Goal: Information Seeking & Learning: Find specific page/section

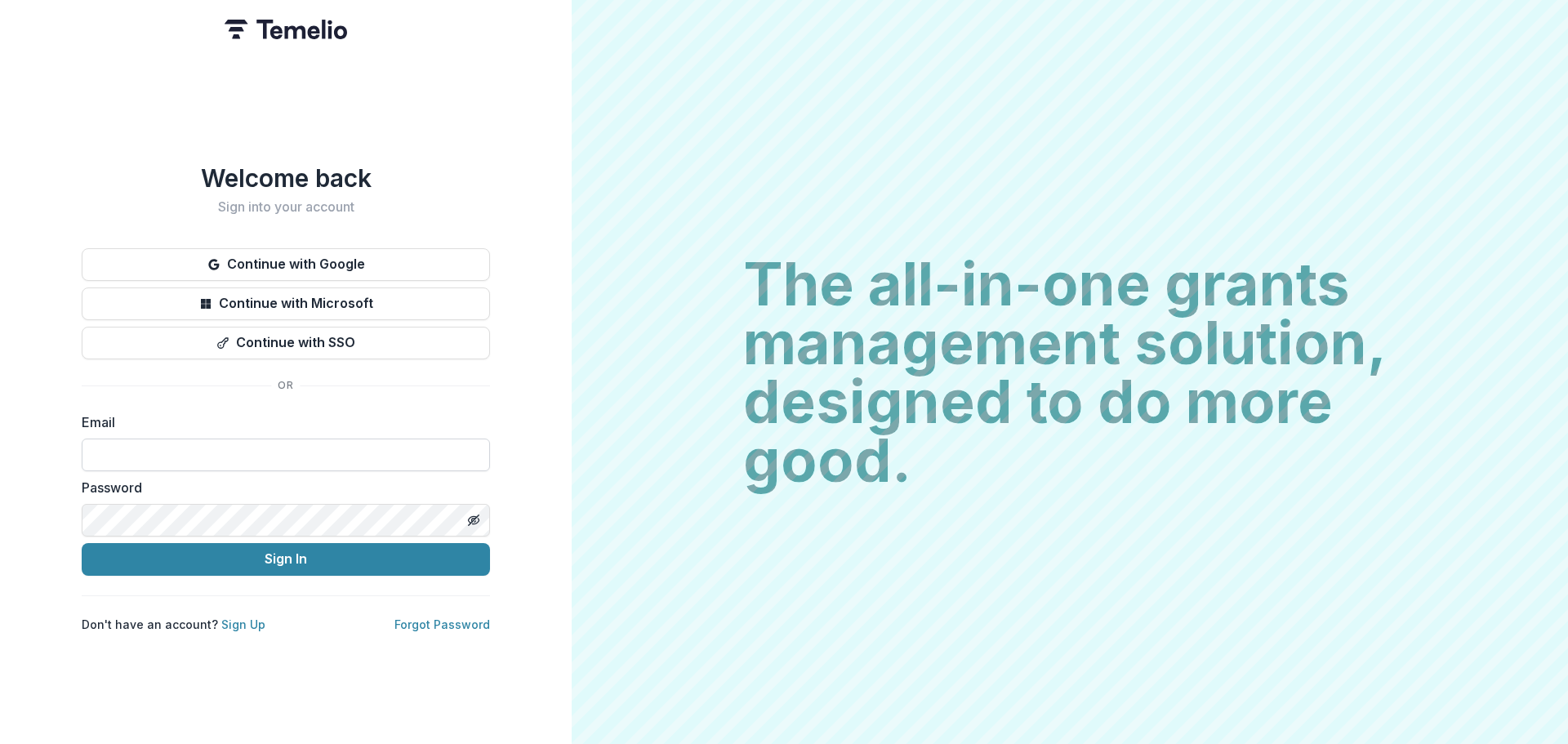
click at [240, 438] on input at bounding box center [286, 455] width 409 height 33
click at [373, 608] on div "**********" at bounding box center [286, 397] width 409 height 468
click at [482, 507] on button "Toggle password visibility" at bounding box center [474, 520] width 26 height 26
click at [404, 454] on input "**********" at bounding box center [286, 455] width 409 height 33
drag, startPoint x: 404, startPoint y: 454, endPoint x: 12, endPoint y: 447, distance: 392.1
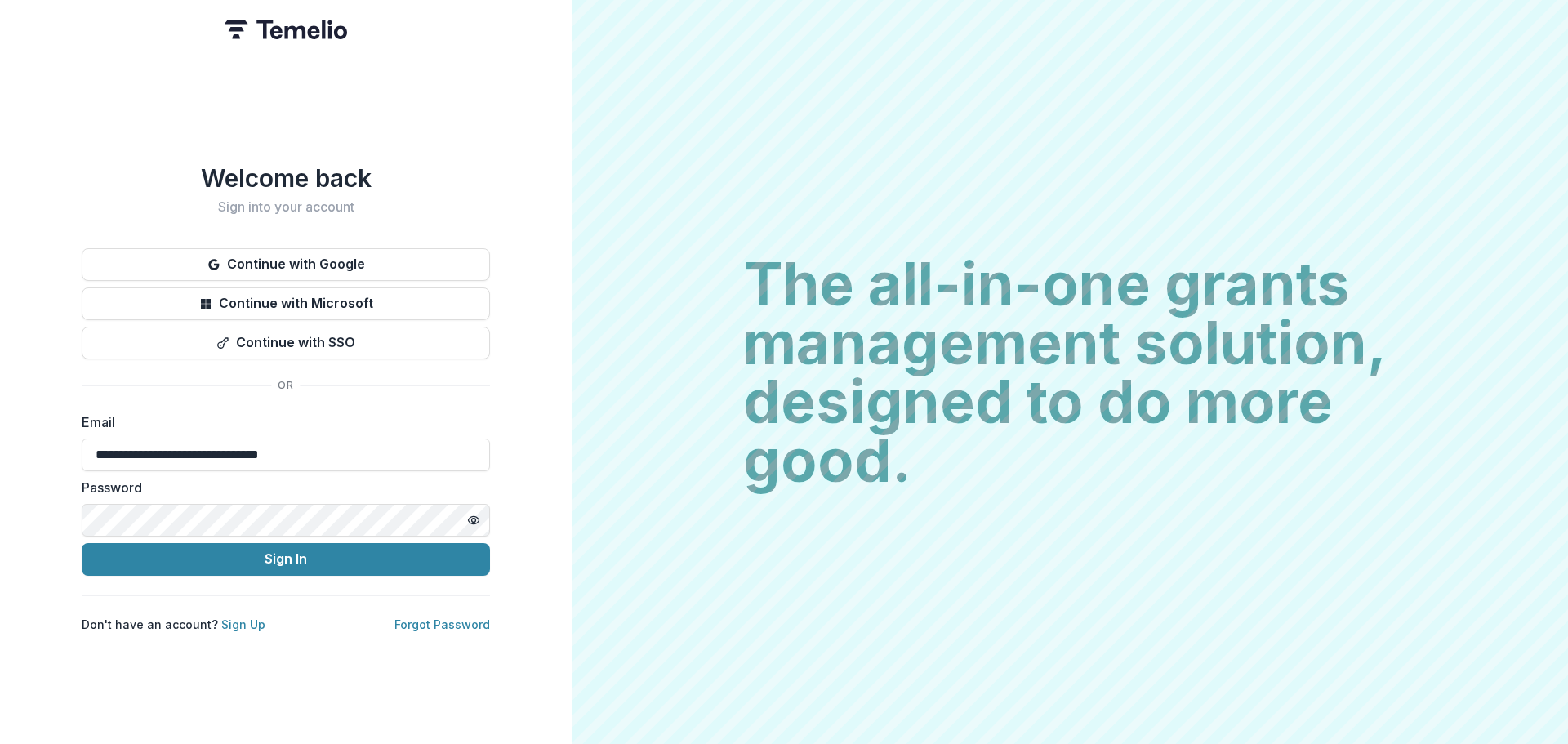
click at [12, 447] on div "**********" at bounding box center [286, 372] width 572 height 744
type input "**********"
click at [82, 543] on button "Sign In" at bounding box center [286, 560] width 409 height 33
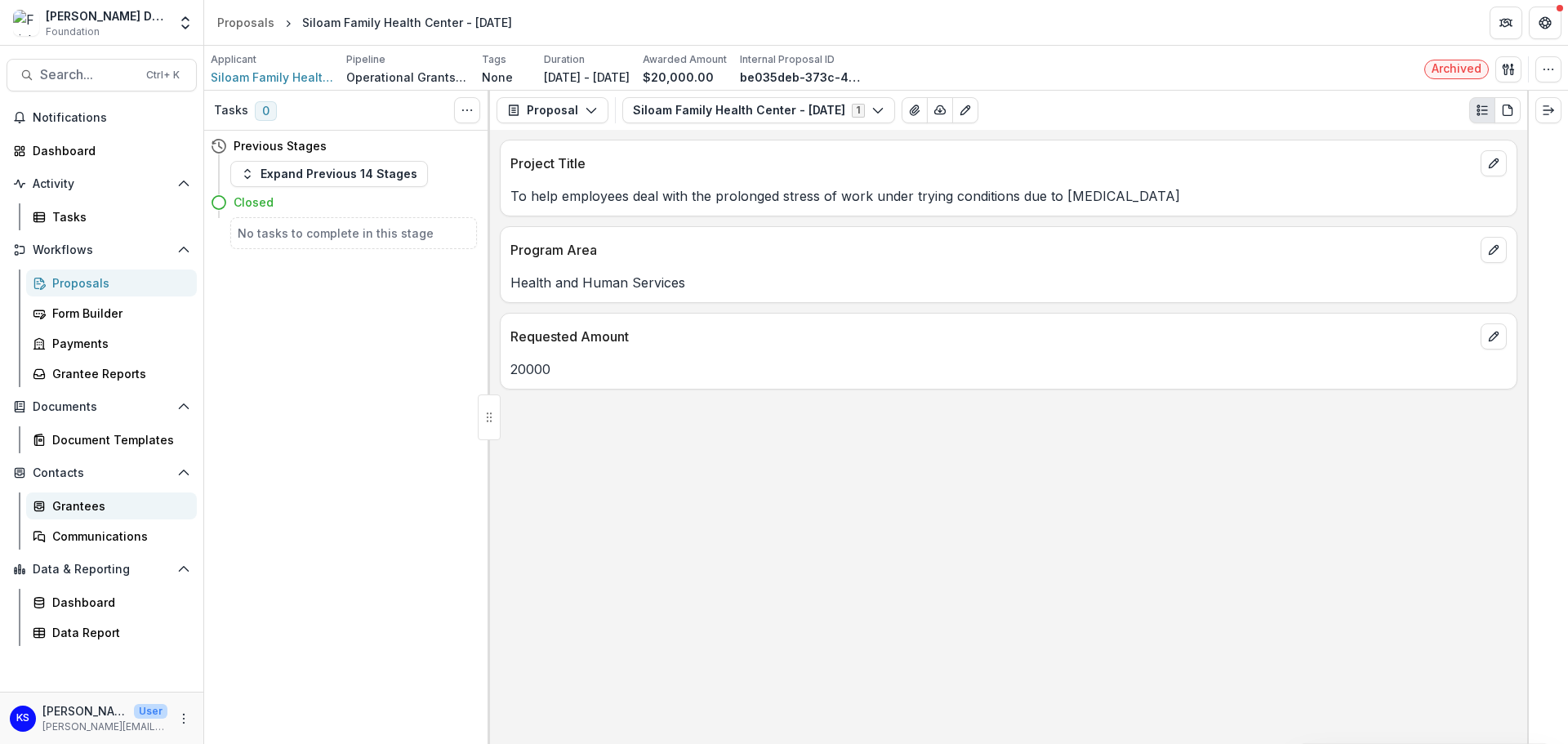
click at [110, 503] on div "Grantees" at bounding box center [117, 506] width 131 height 17
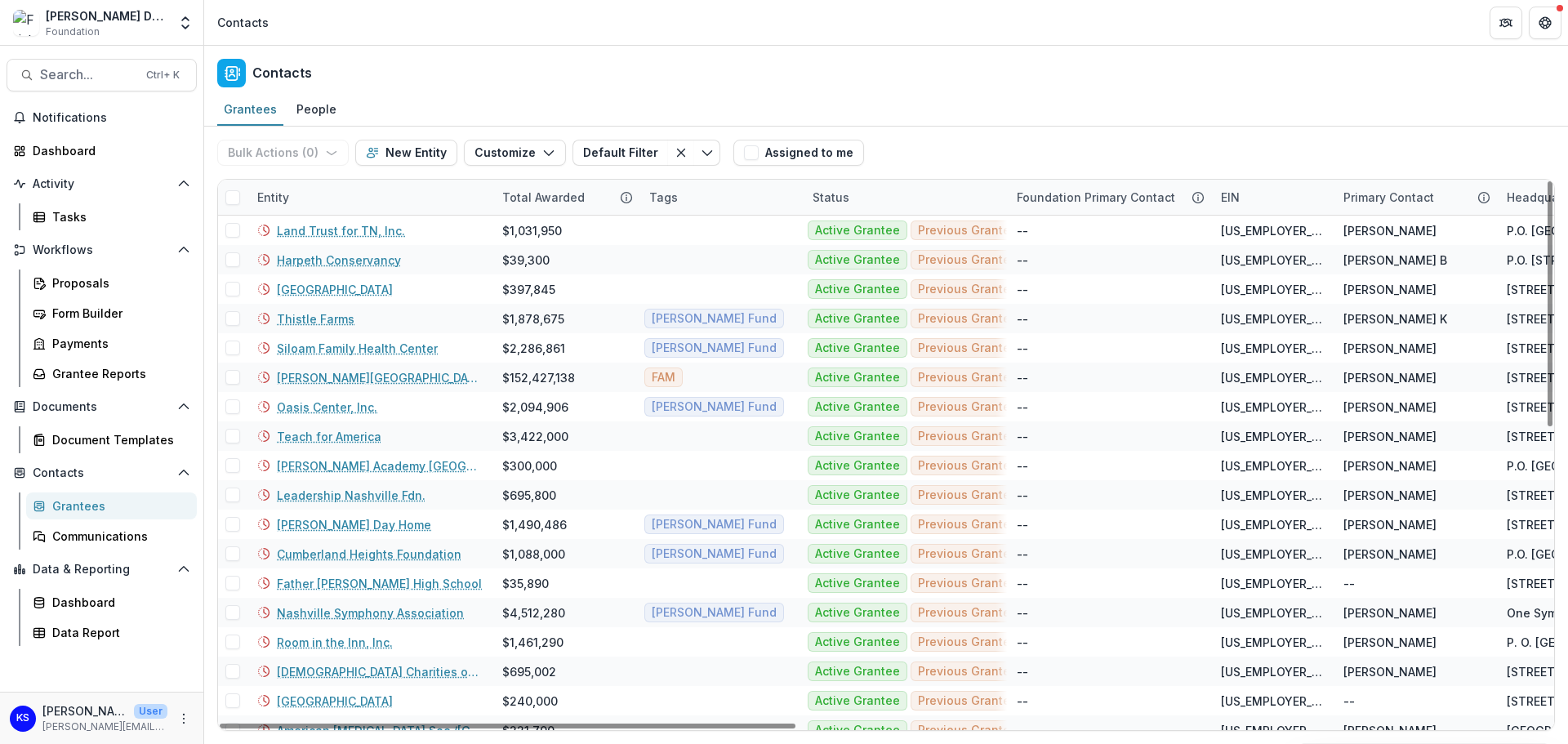
click at [309, 196] on div "Entity" at bounding box center [370, 197] width 245 height 35
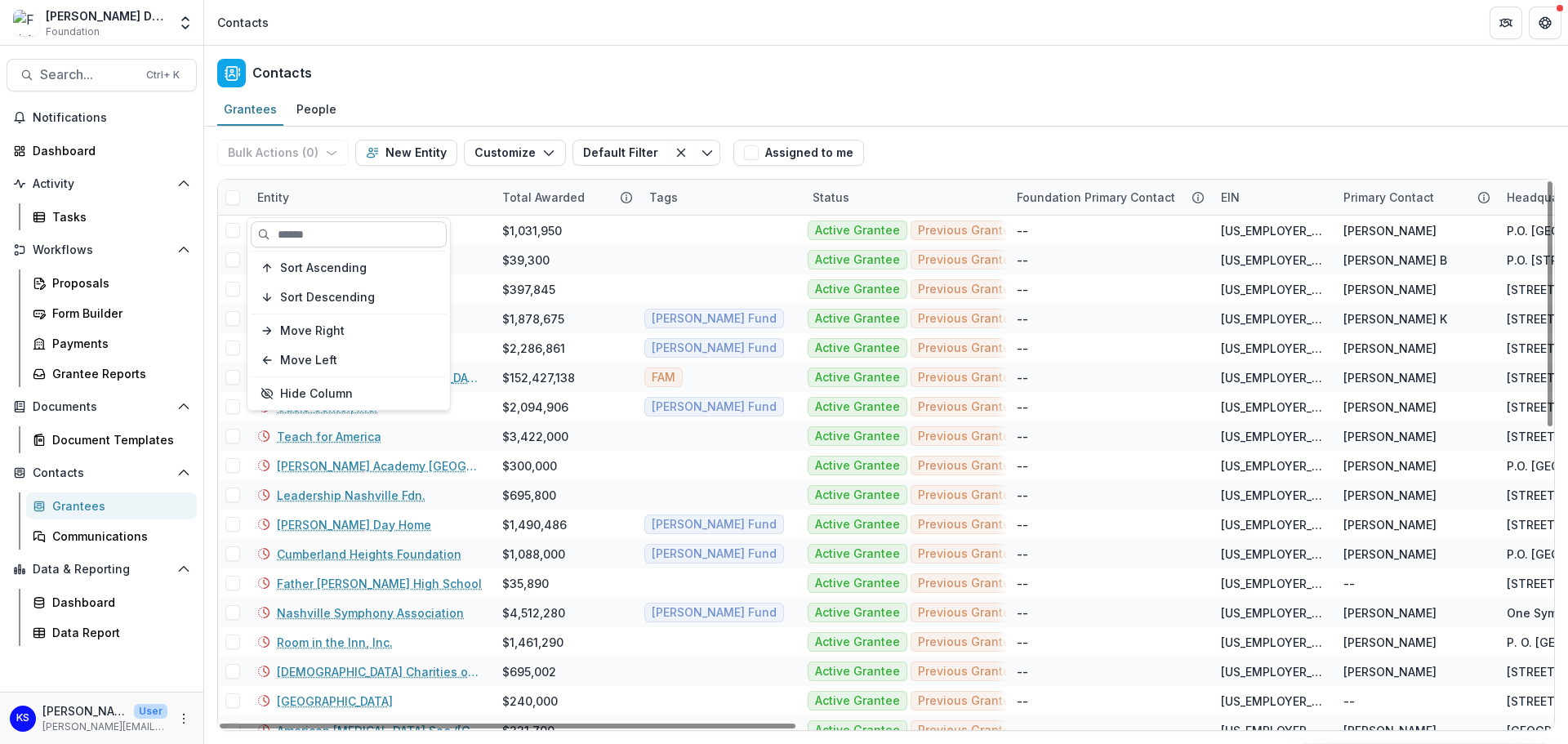
click at [335, 230] on input at bounding box center [348, 235] width 196 height 26
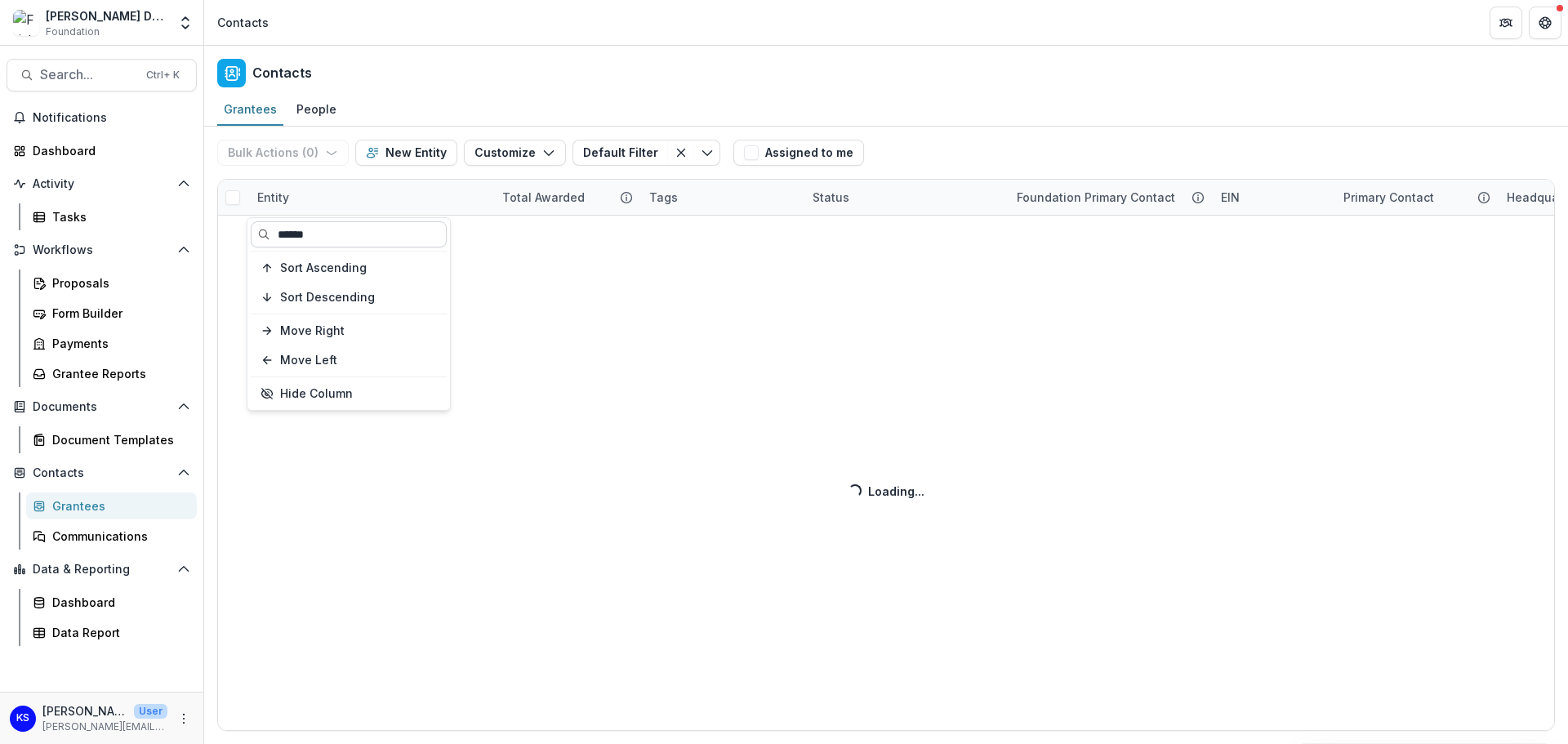
type input "******"
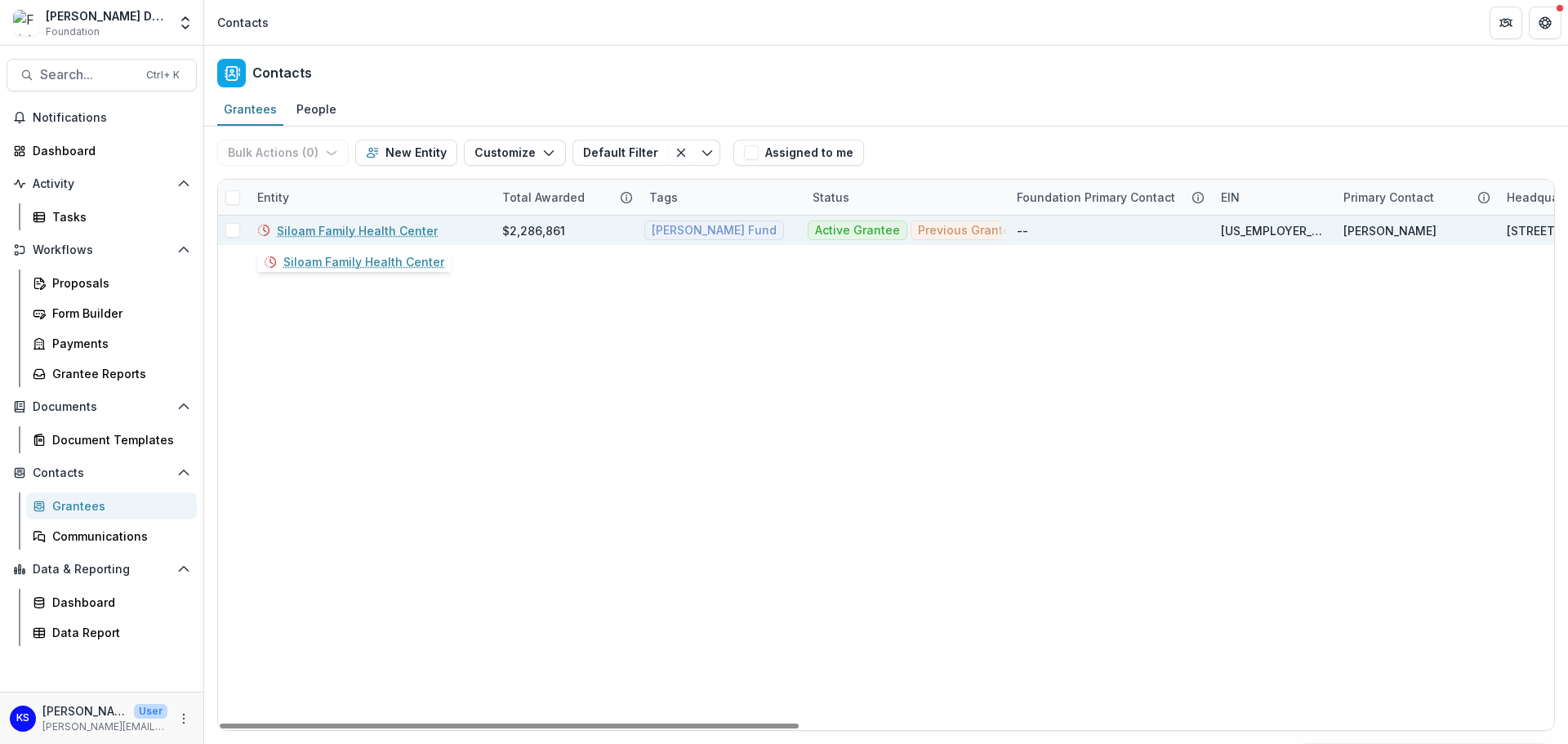
click at [335, 230] on link "Siloam Family Health Center" at bounding box center [356, 231] width 161 height 17
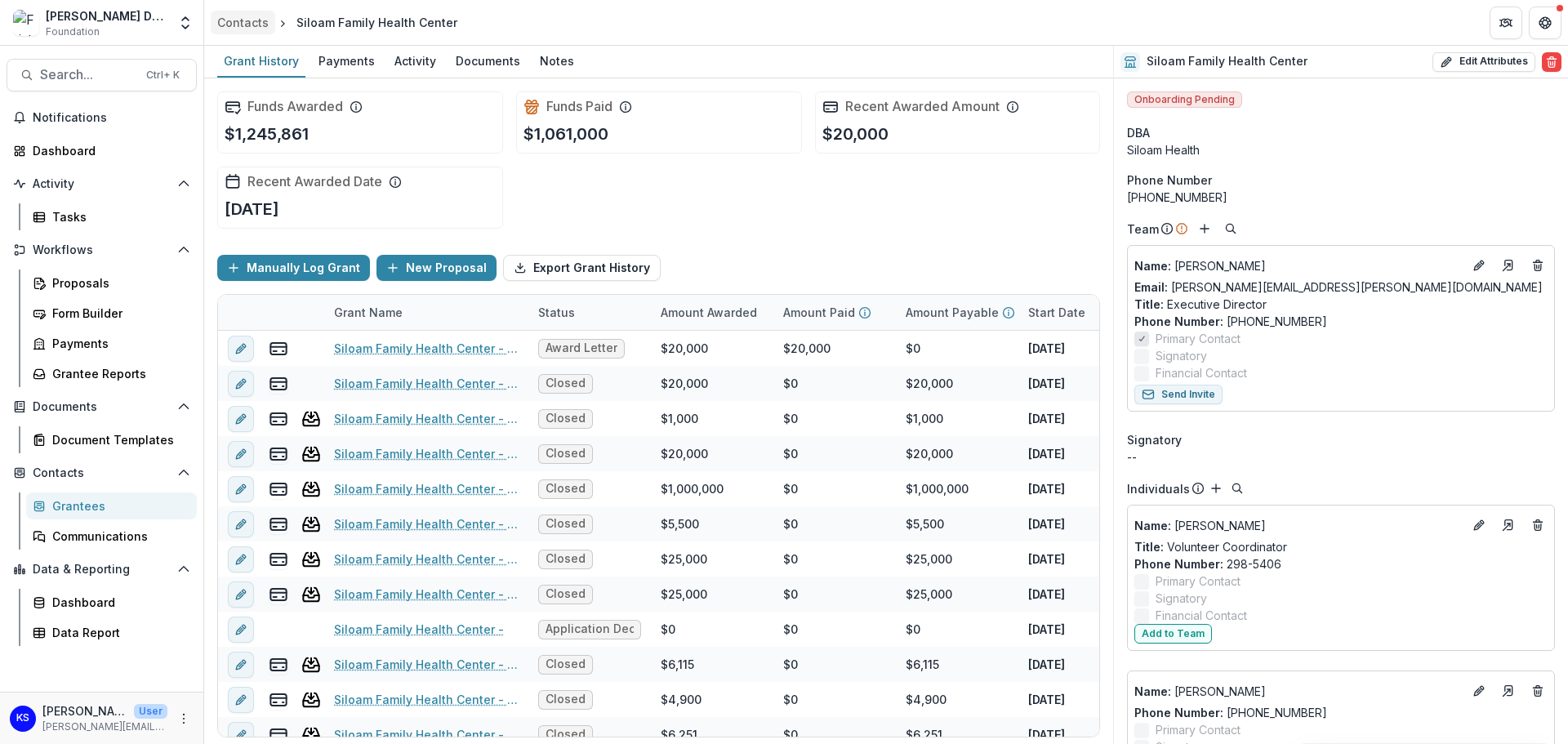
click at [256, 29] on div "Contacts" at bounding box center [243, 23] width 51 height 17
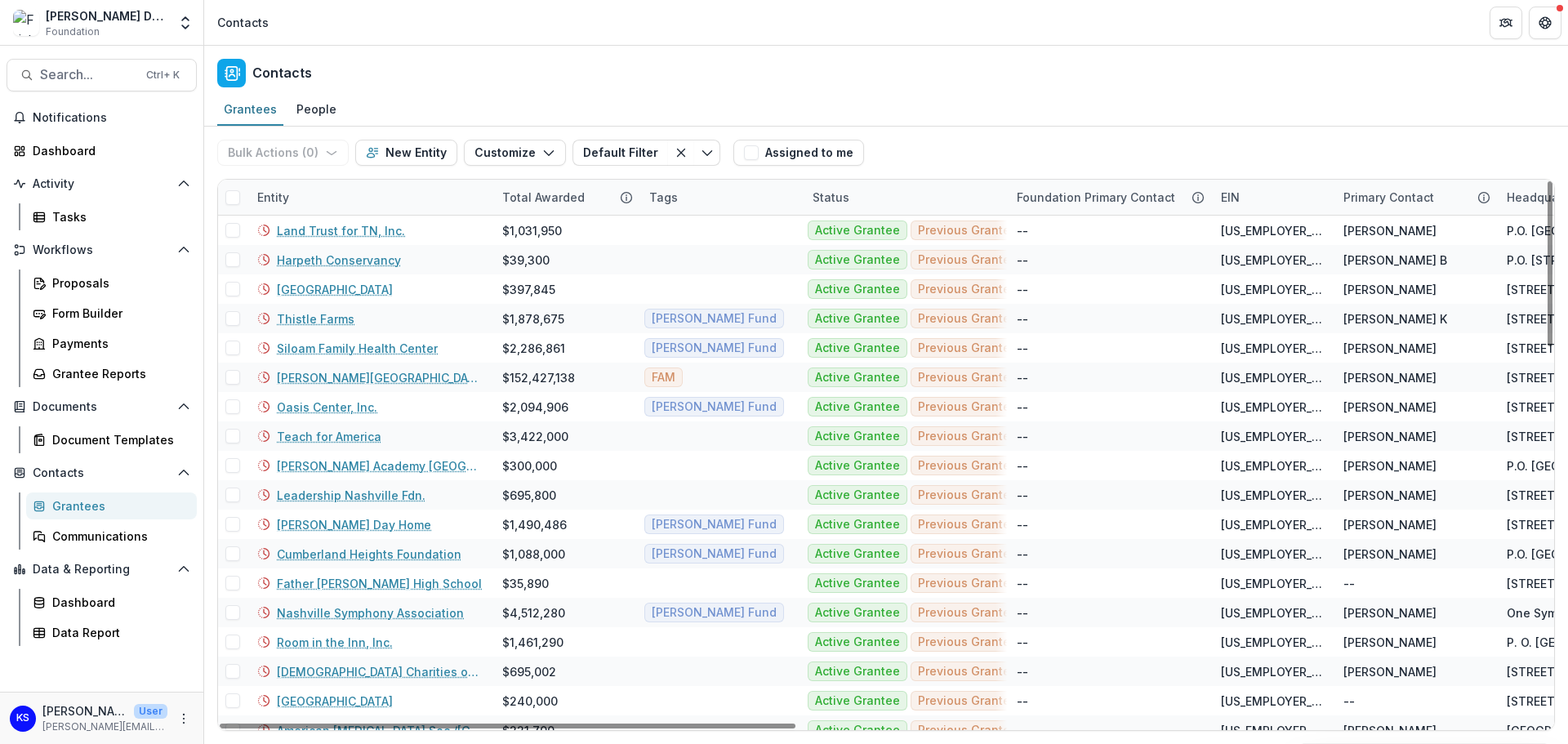
click at [314, 203] on div "Entity" at bounding box center [370, 197] width 245 height 35
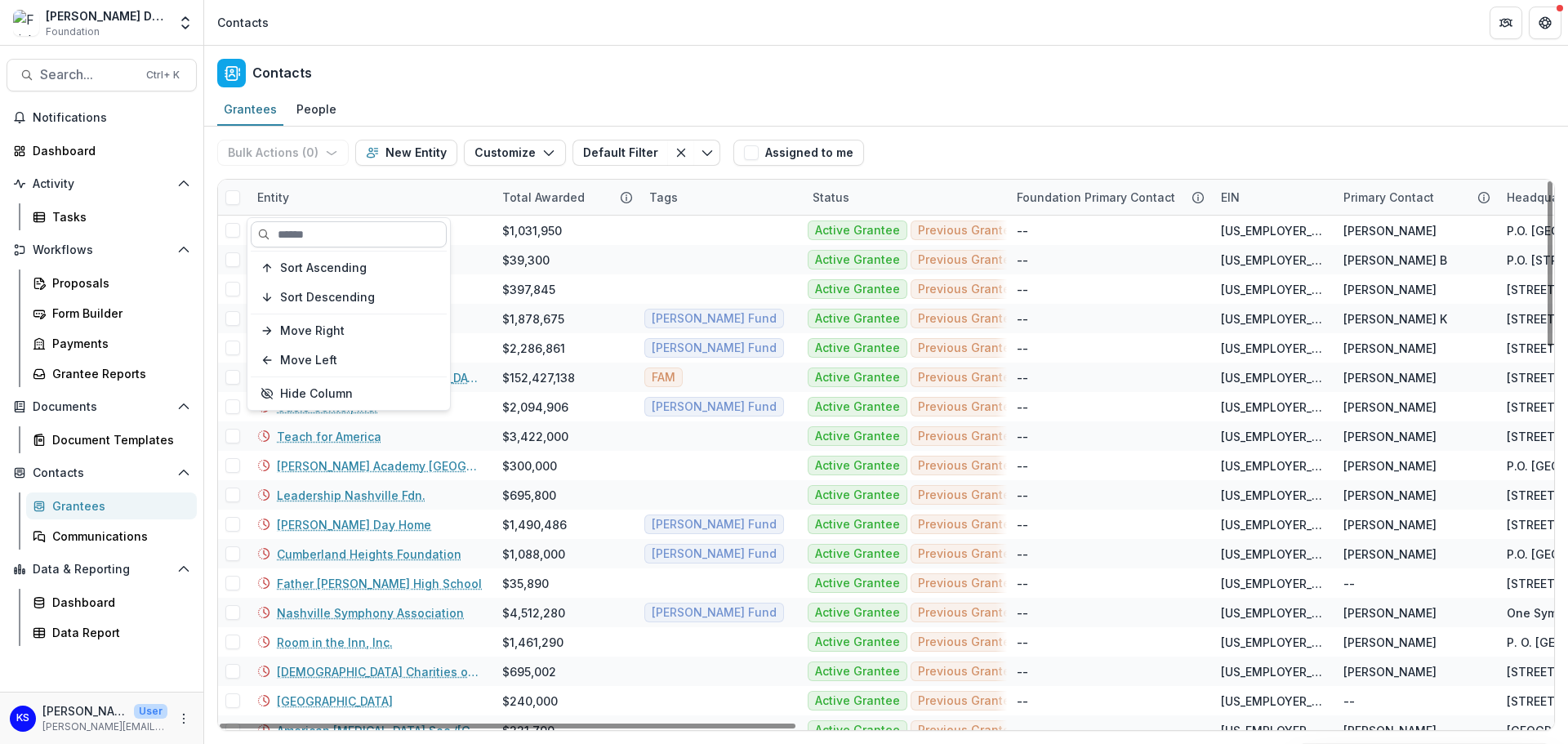
click at [322, 239] on input at bounding box center [348, 235] width 196 height 26
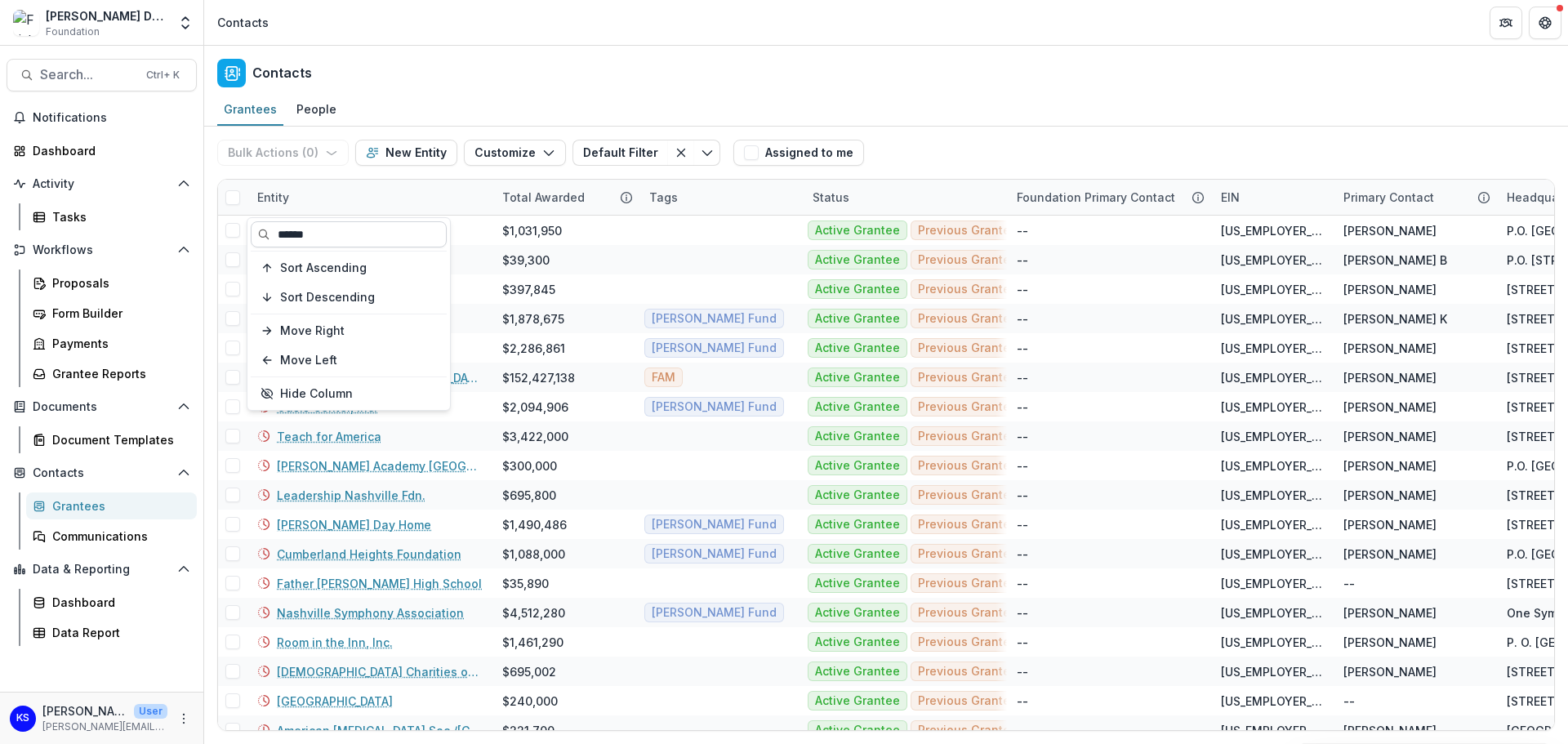
type input "******"
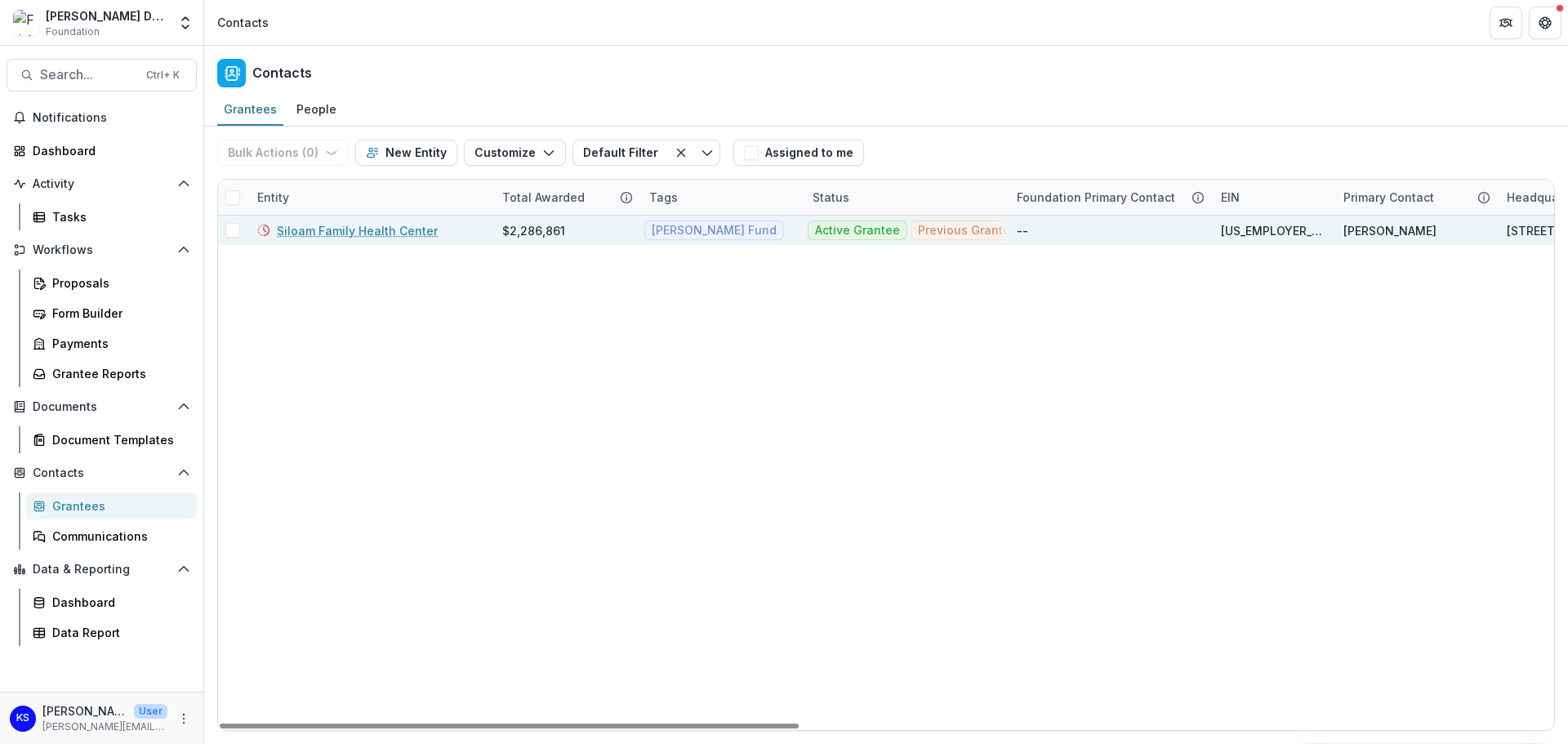
click at [415, 234] on link "Siloam Family Health Center" at bounding box center [356, 231] width 161 height 17
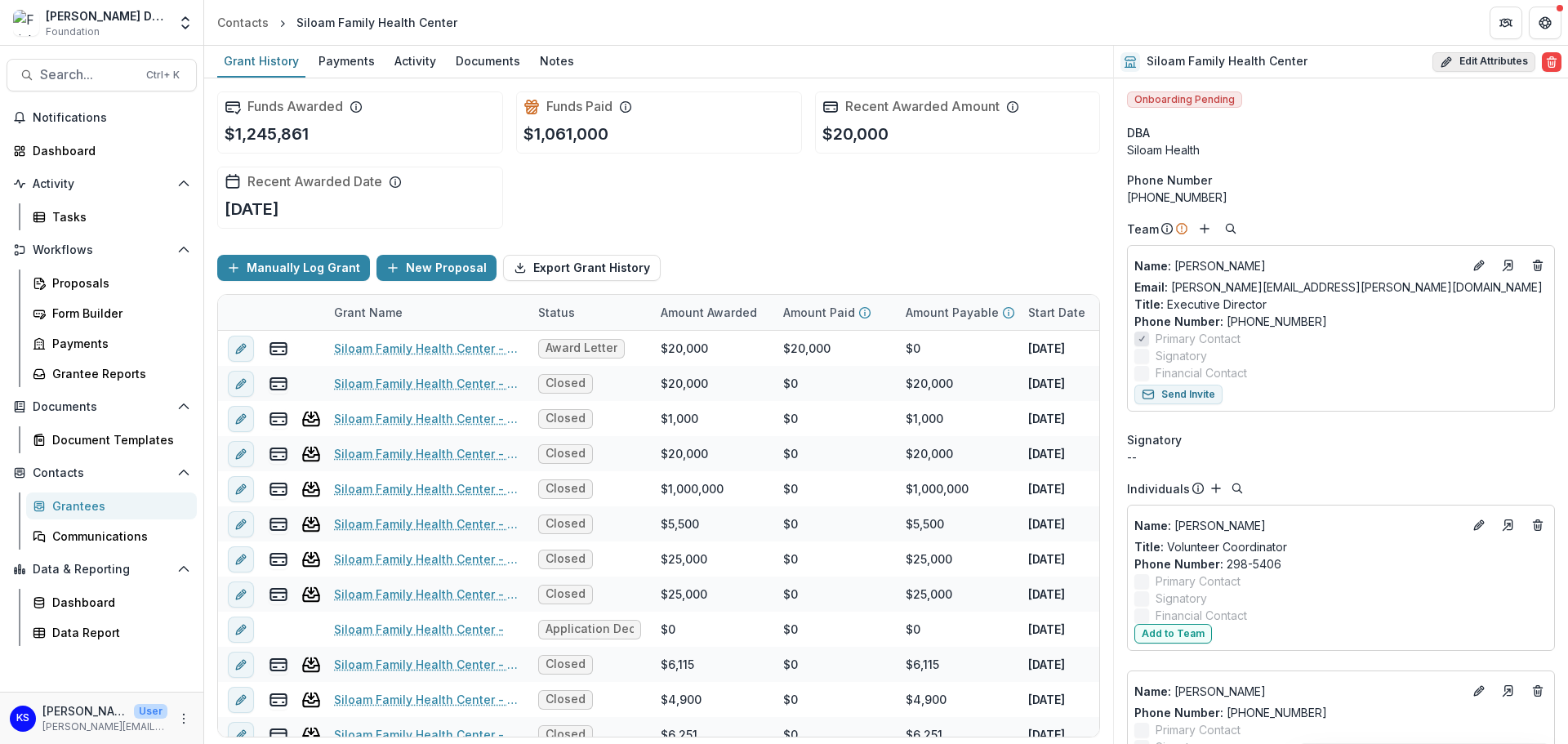
click at [1490, 67] on button "Edit Attributes" at bounding box center [1484, 62] width 103 height 20
select select
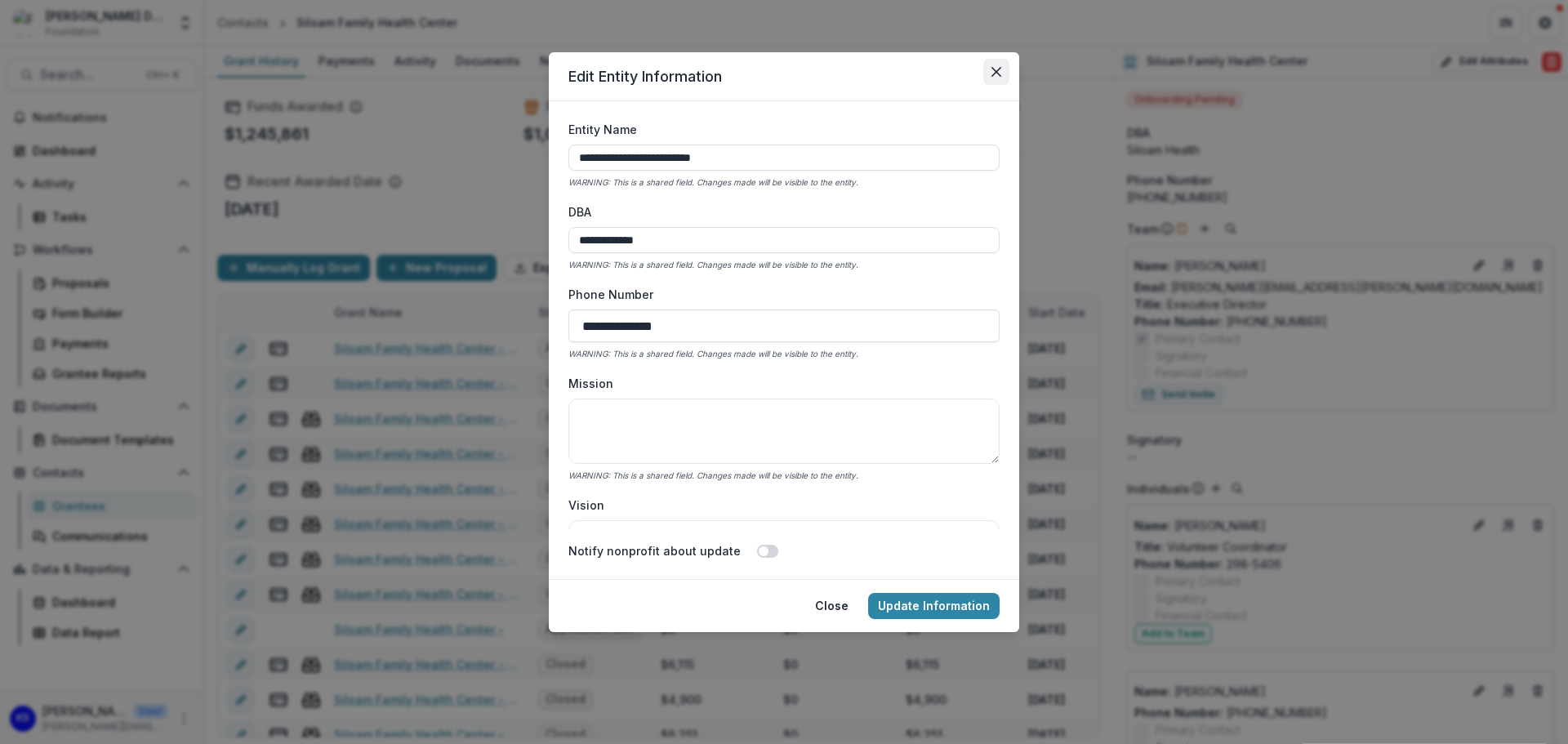
click at [993, 72] on icon "Close" at bounding box center [995, 71] width 10 height 10
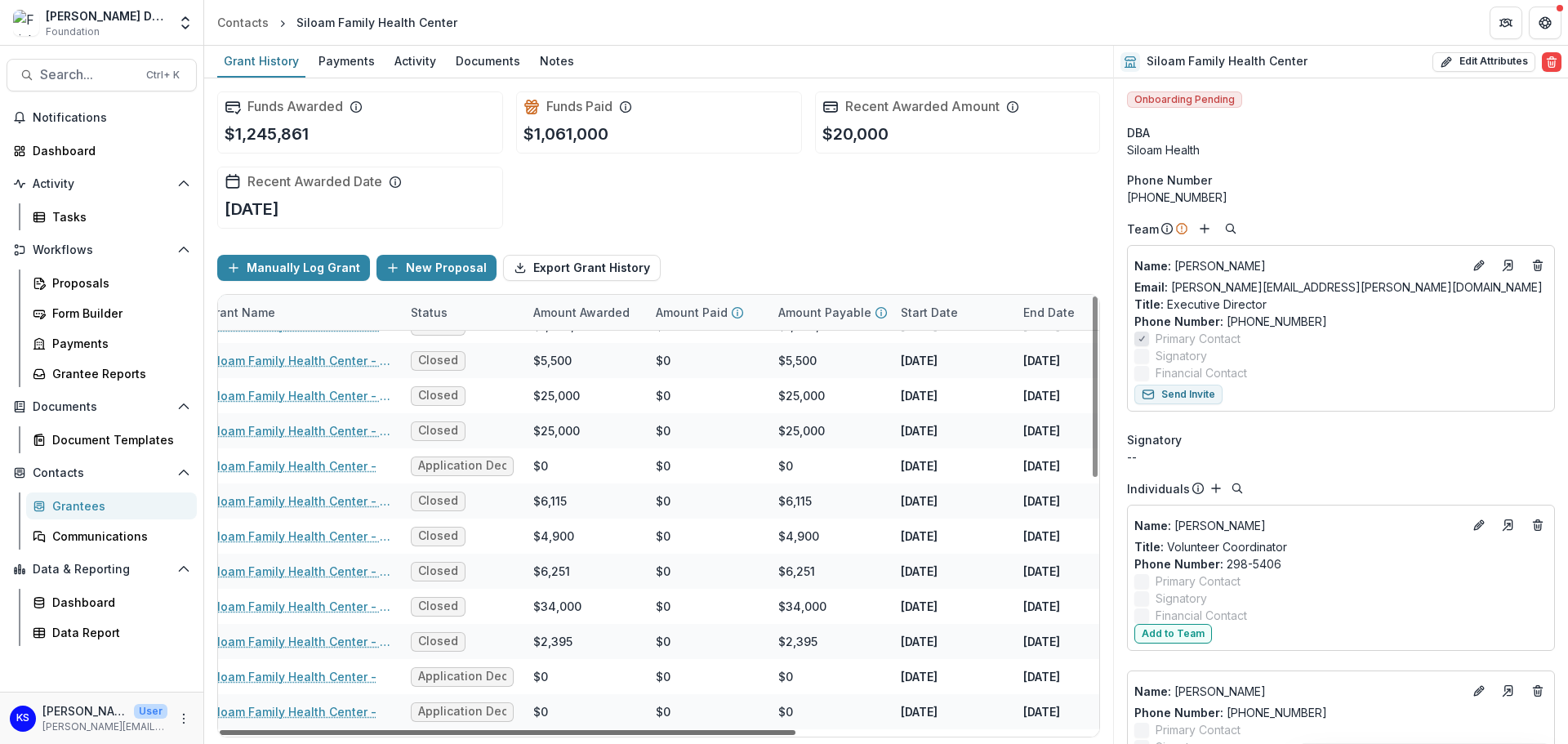
scroll to position [163, 0]
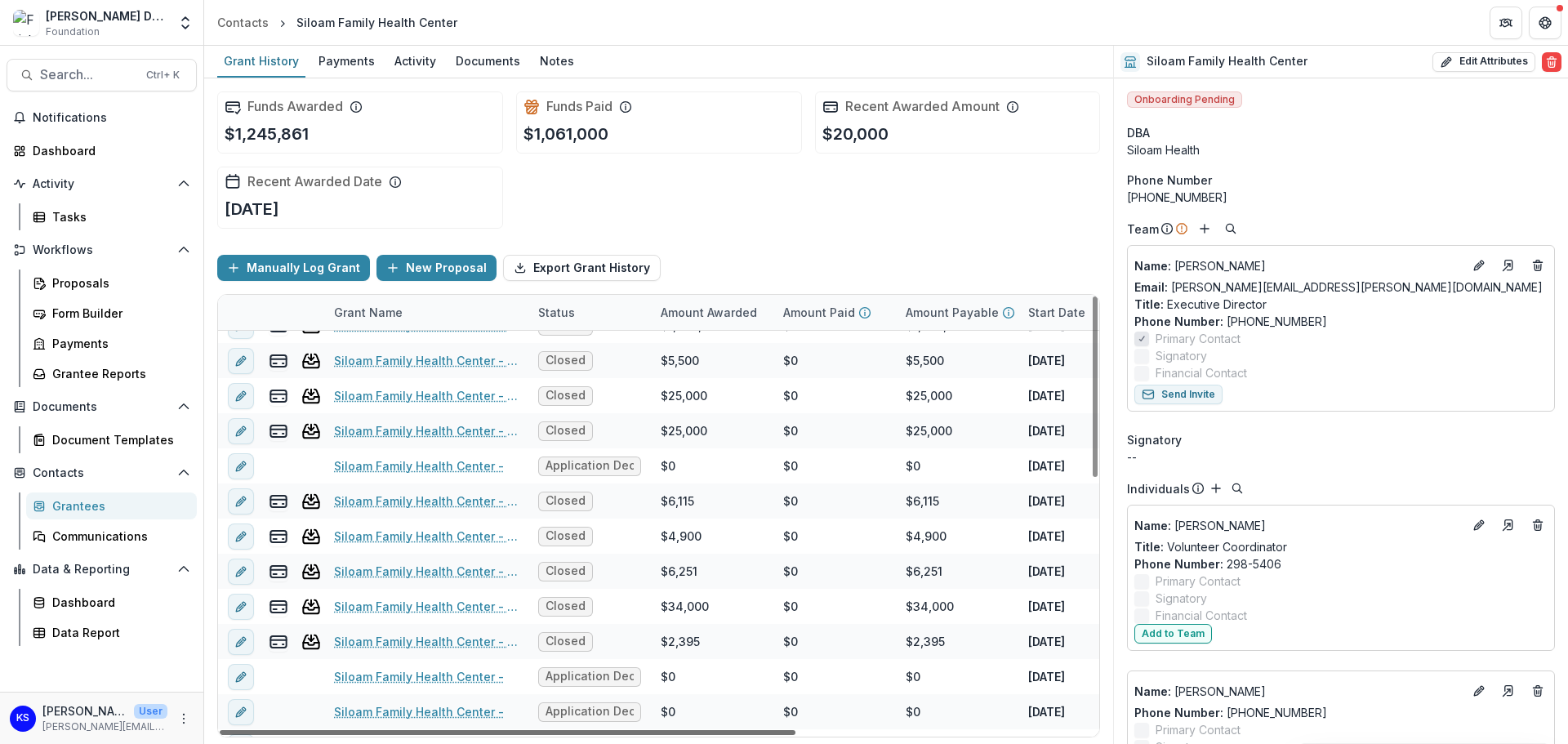
drag, startPoint x: 640, startPoint y: 729, endPoint x: 555, endPoint y: 744, distance: 86.3
click at [555, 734] on div at bounding box center [508, 733] width 575 height 5
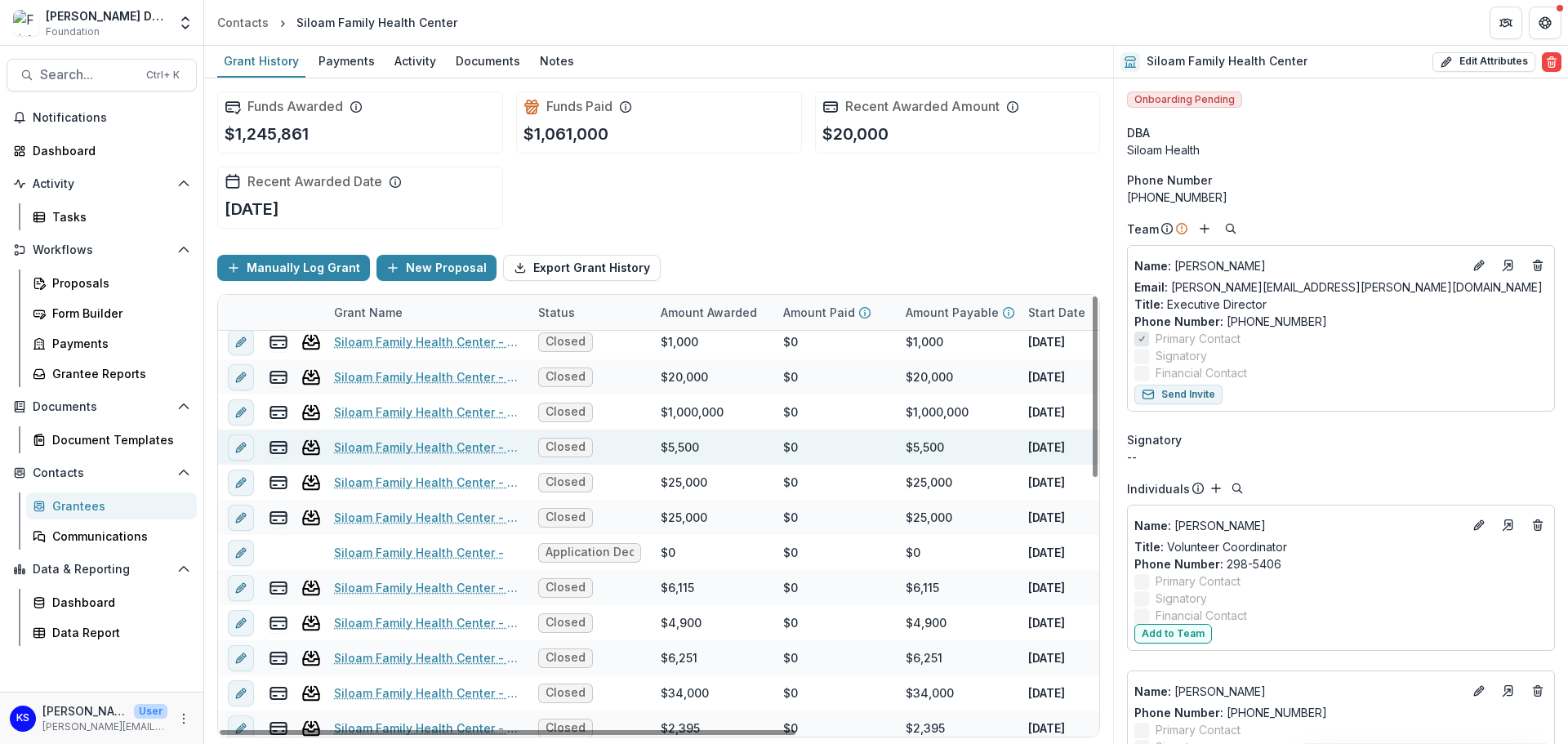
scroll to position [0, 0]
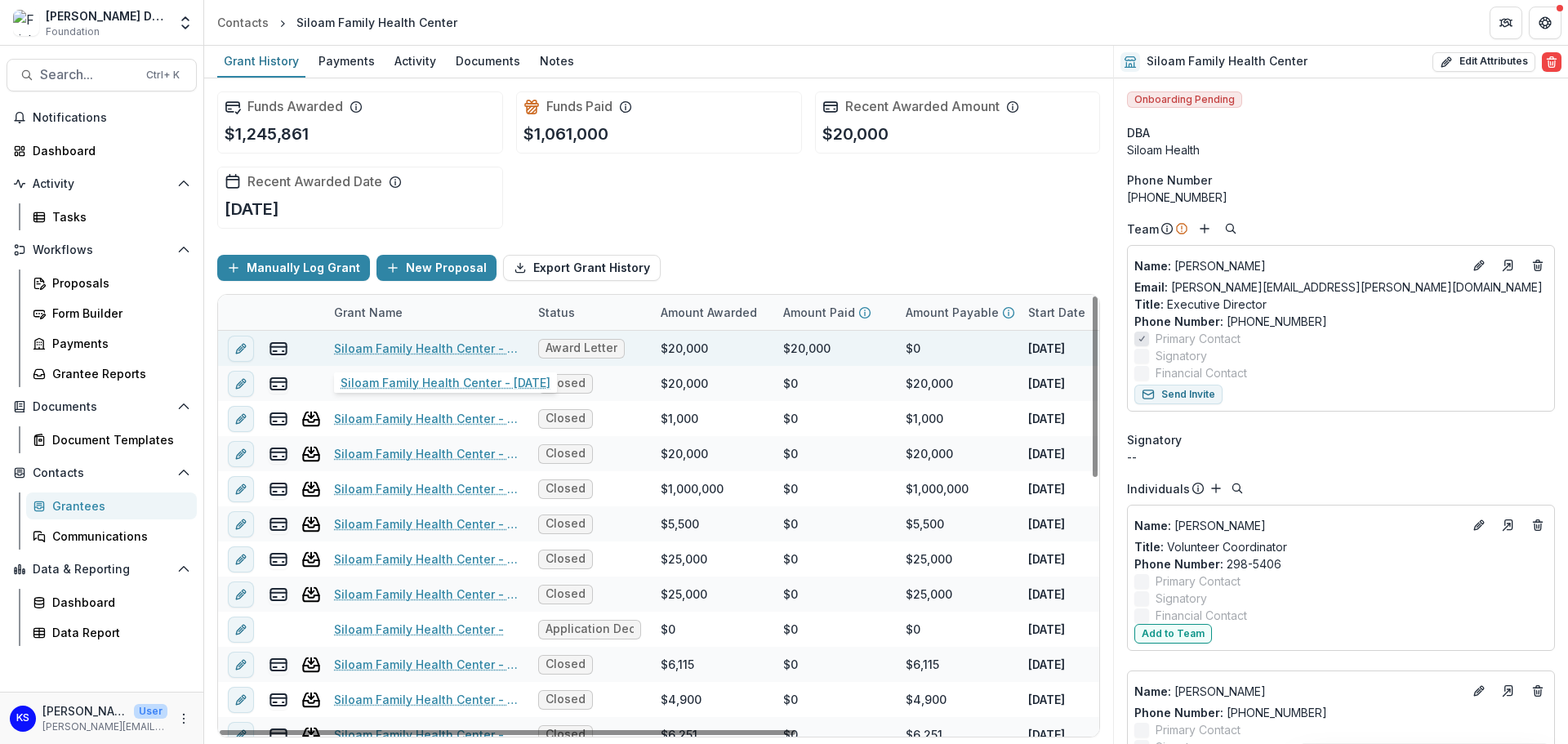
click at [351, 344] on link "Siloam Family Health Center - [DATE]" at bounding box center [426, 349] width 184 height 17
click at [415, 351] on link "Siloam Family Health Center - [DATE]" at bounding box center [426, 349] width 184 height 17
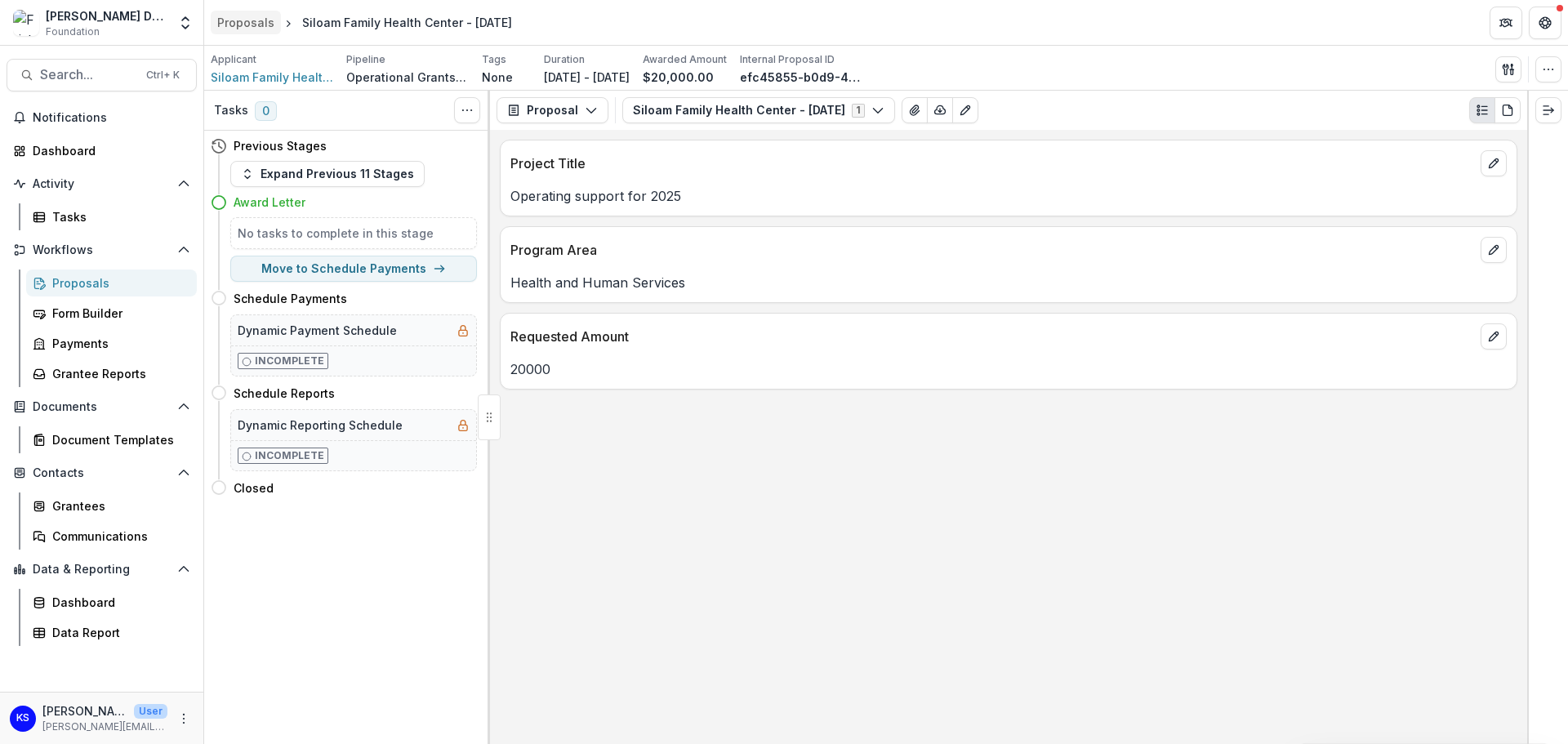
click at [245, 24] on div "Proposals" at bounding box center [246, 23] width 57 height 17
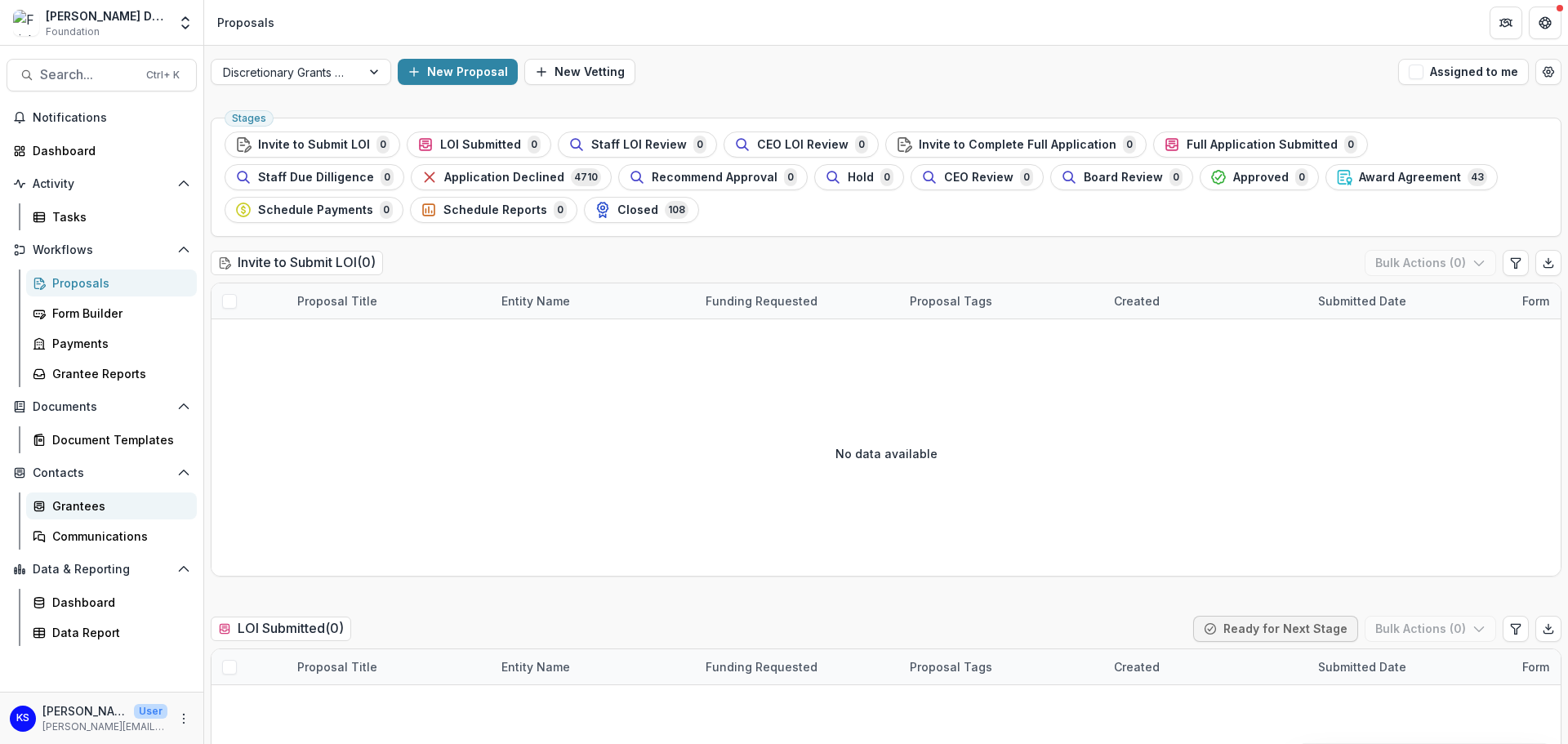
click at [93, 502] on div "Grantees" at bounding box center [117, 506] width 131 height 17
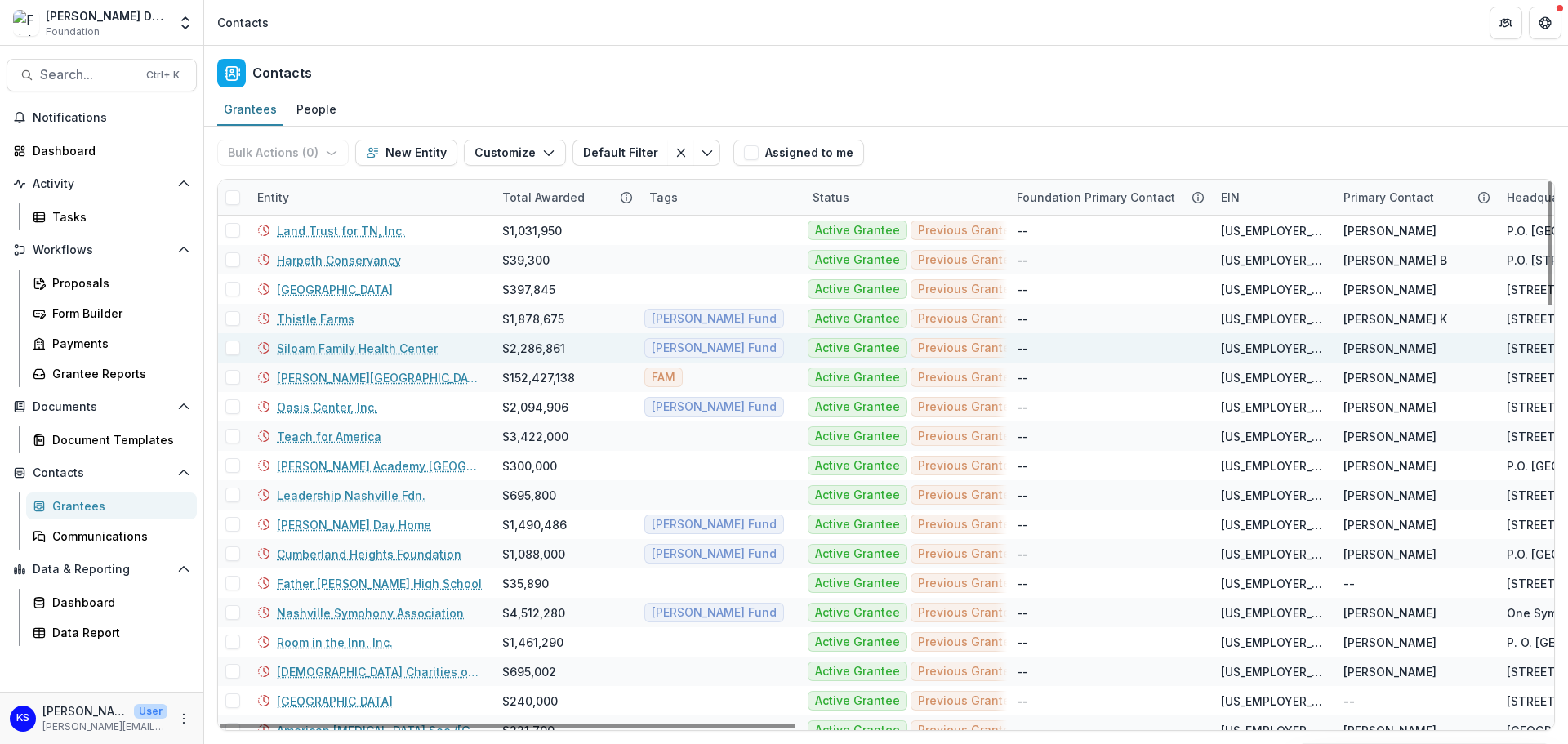
click at [349, 351] on link "Siloam Family Health Center" at bounding box center [356, 349] width 161 height 17
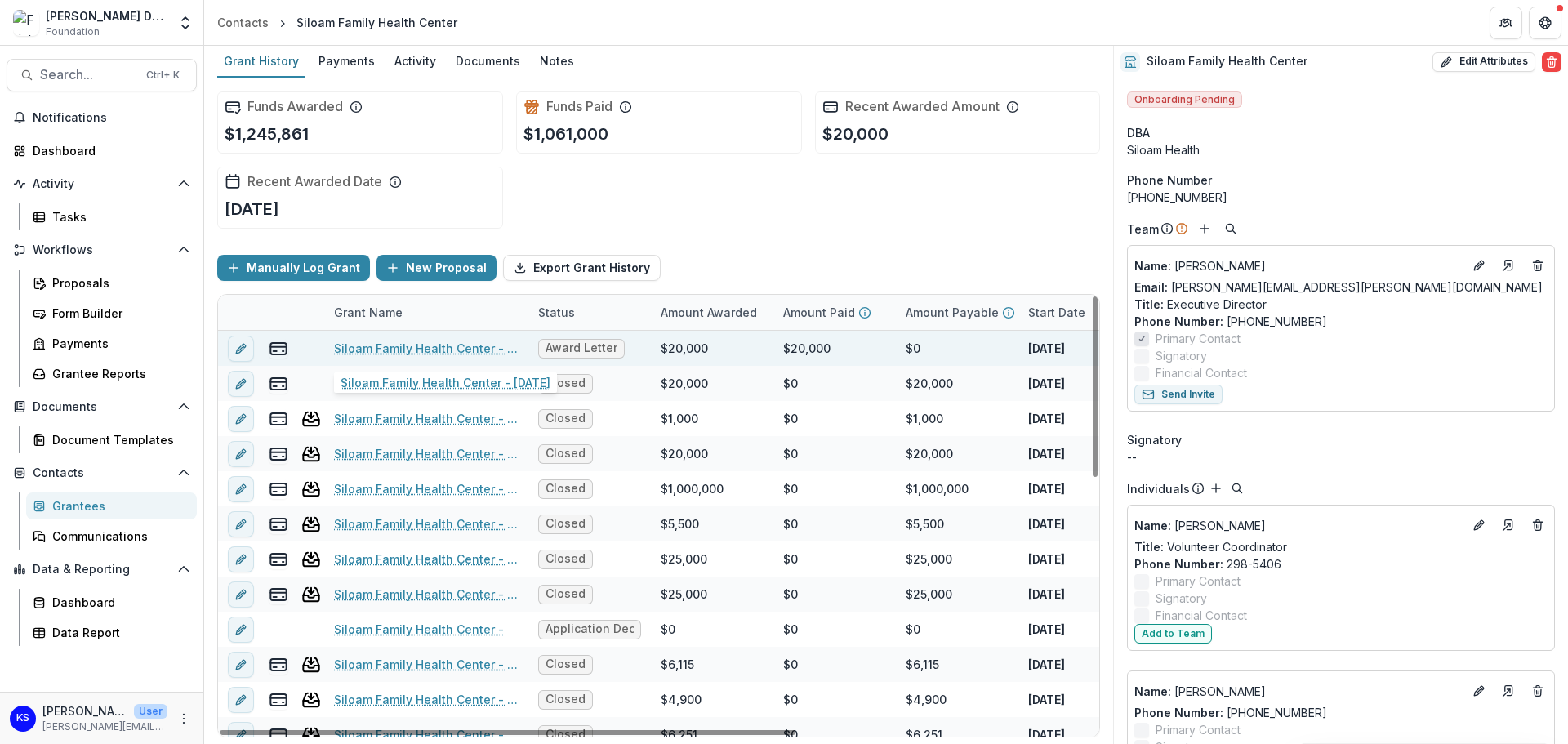
click at [374, 348] on link "Siloam Family Health Center - [DATE]" at bounding box center [426, 349] width 184 height 17
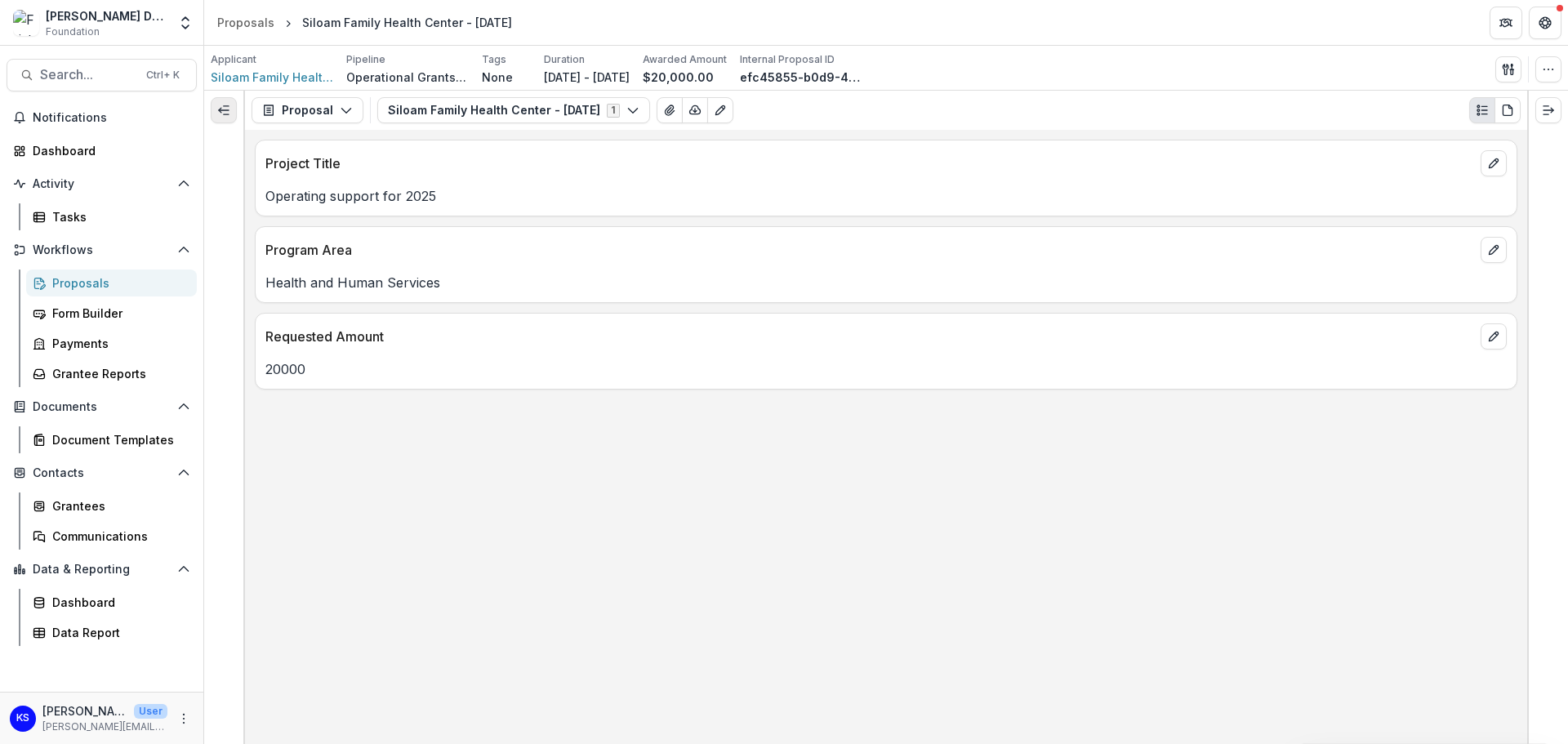
click at [226, 106] on line "Expand left" at bounding box center [226, 106] width 5 height 0
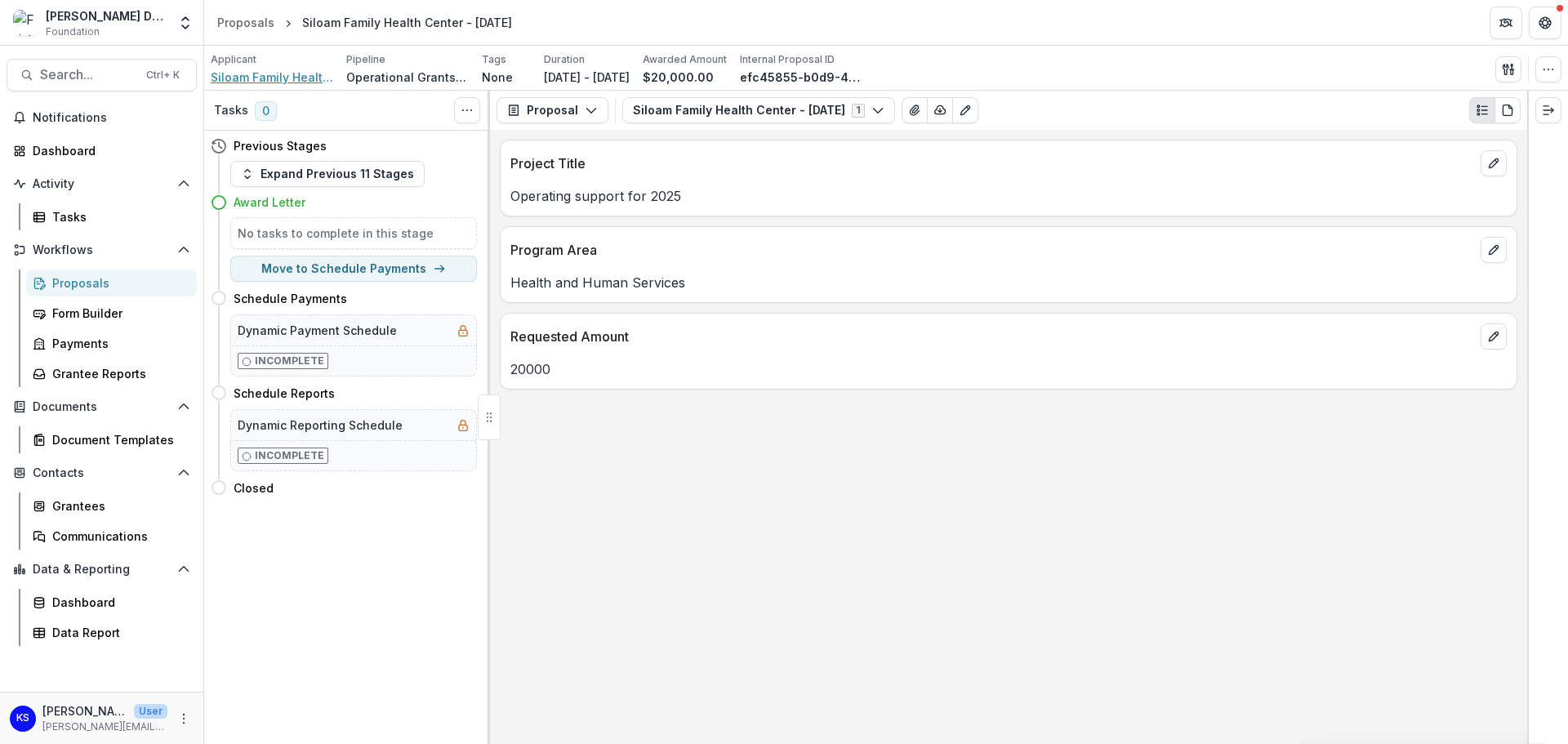
click at [292, 80] on span "Siloam Family Health Center" at bounding box center [271, 77] width 123 height 17
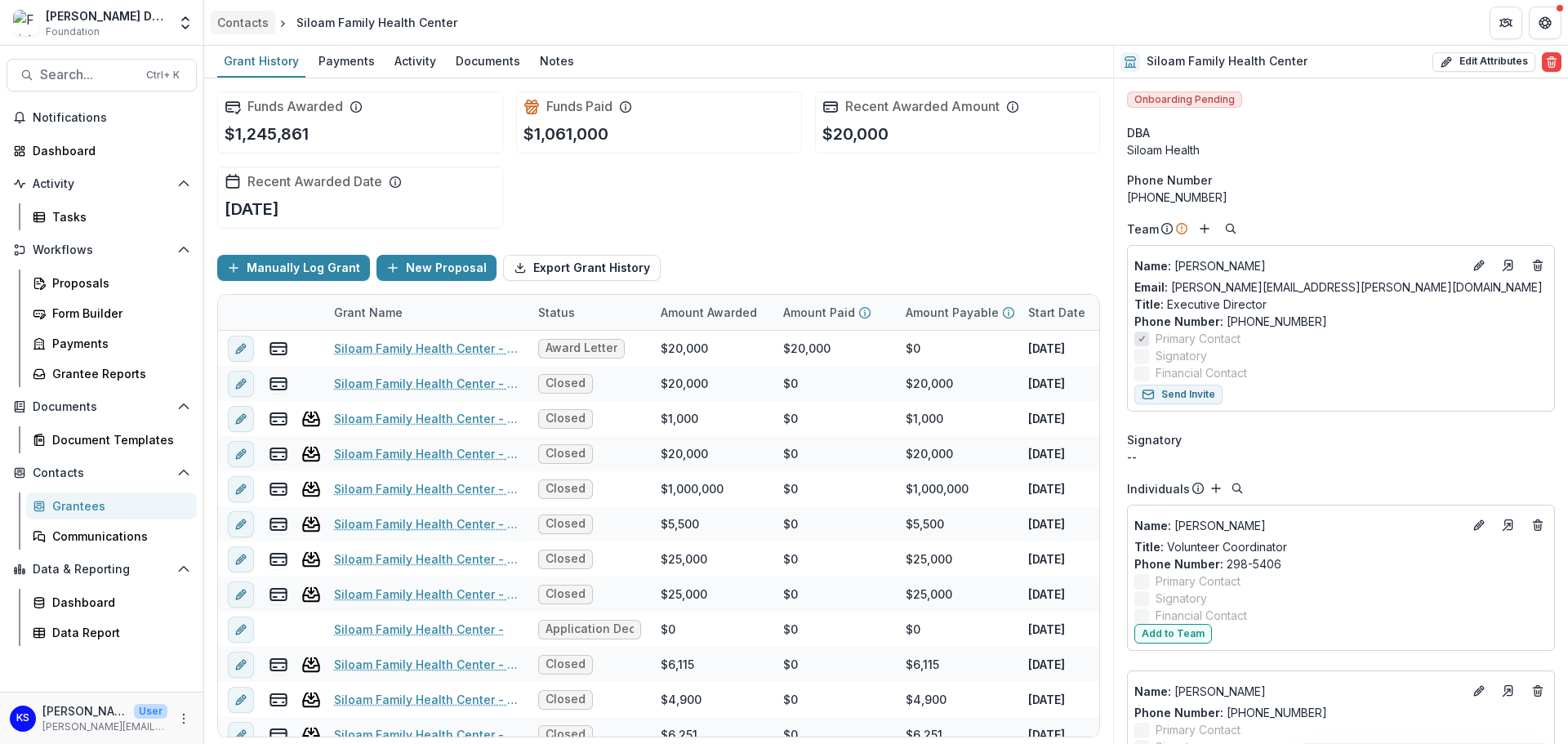
click at [248, 21] on div "Contacts" at bounding box center [243, 23] width 51 height 17
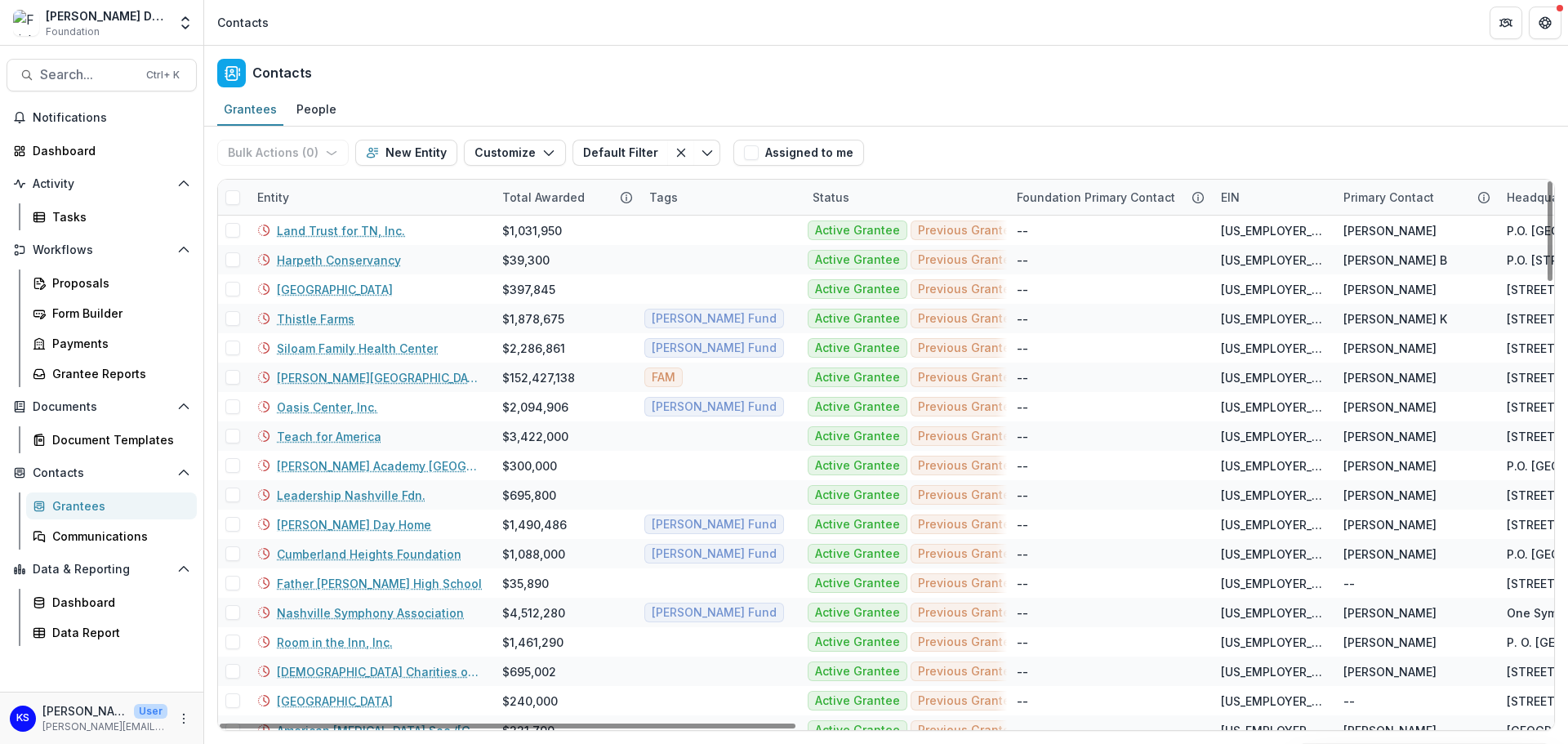
click at [294, 197] on div "Entity" at bounding box center [273, 197] width 51 height 17
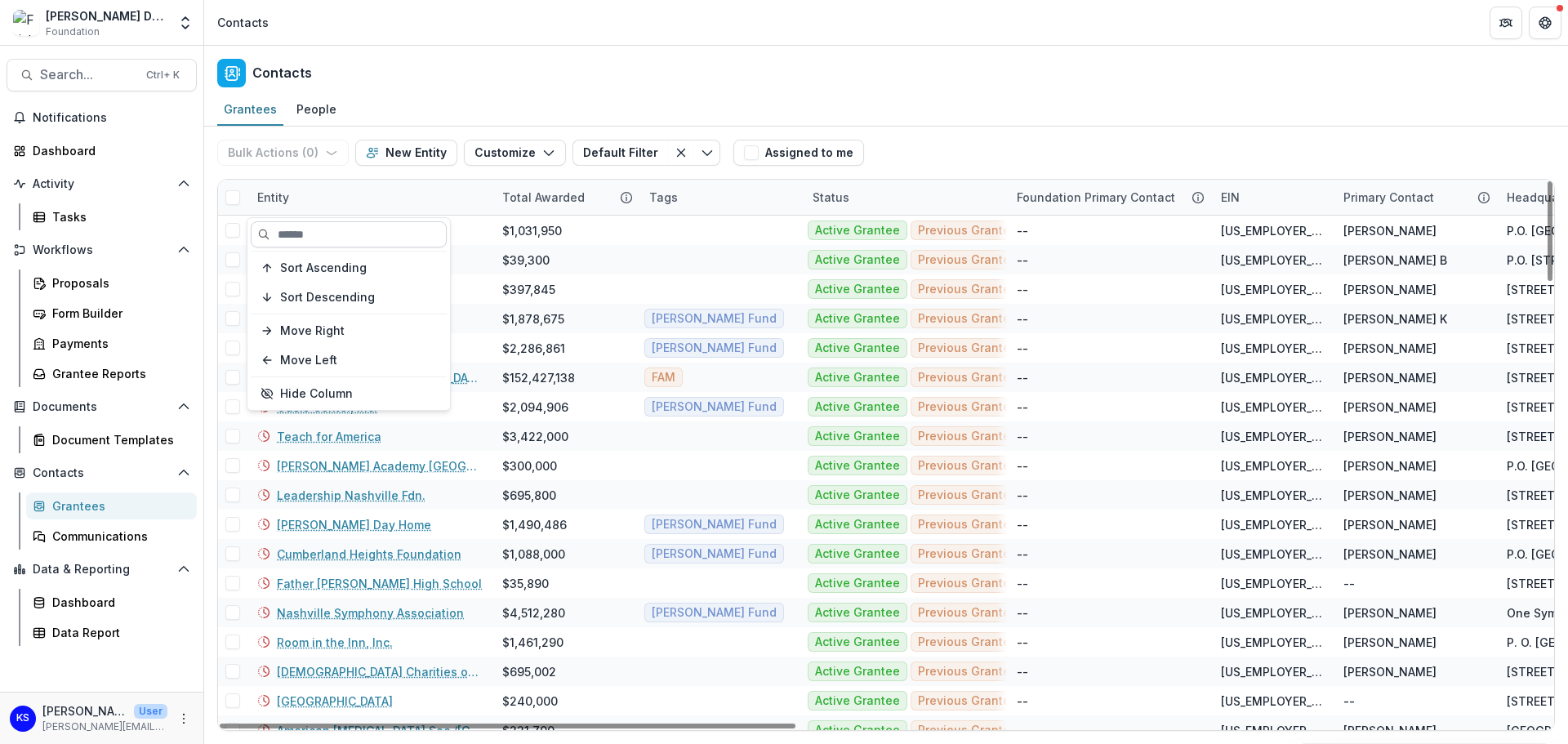
click at [304, 233] on input at bounding box center [348, 235] width 196 height 26
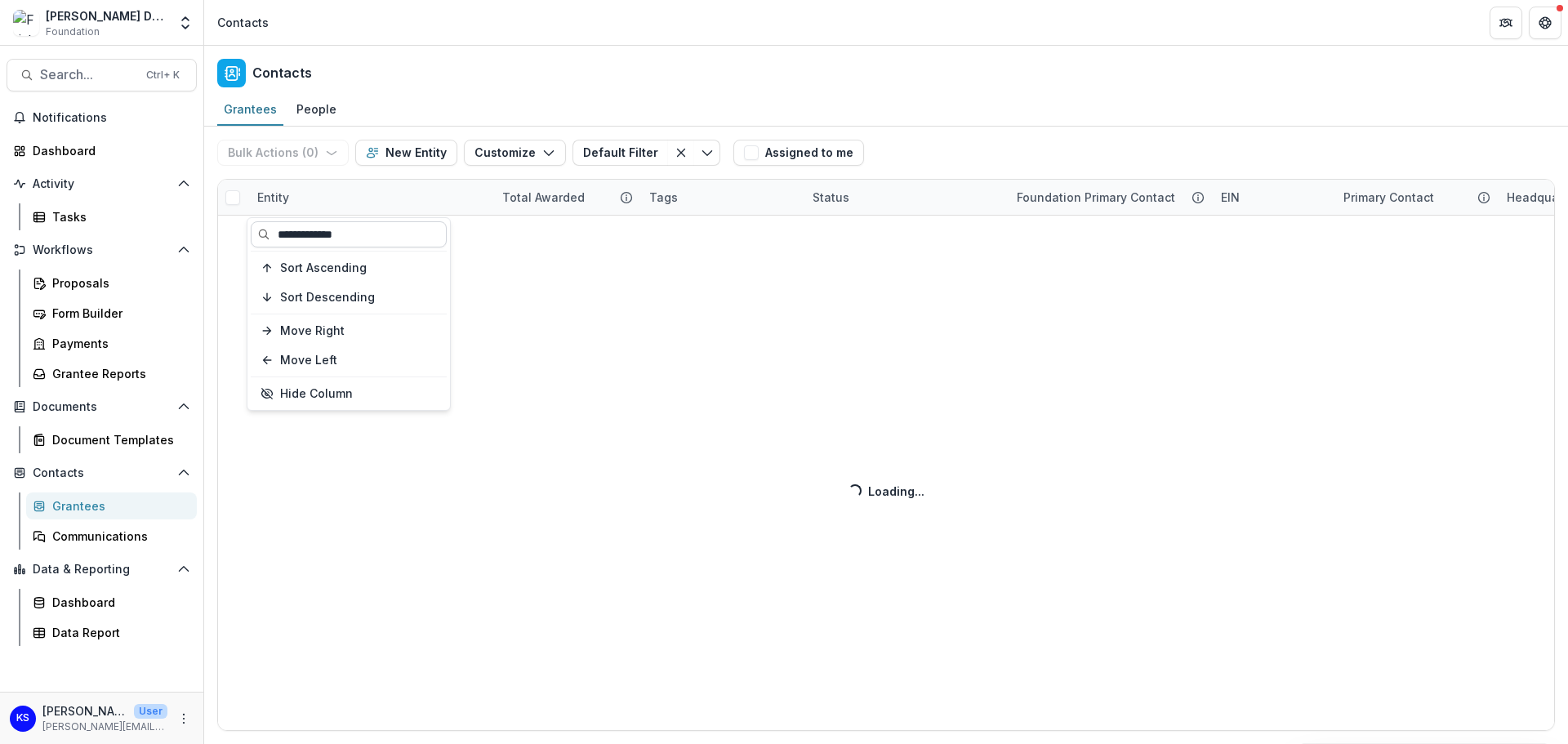
type input "**********"
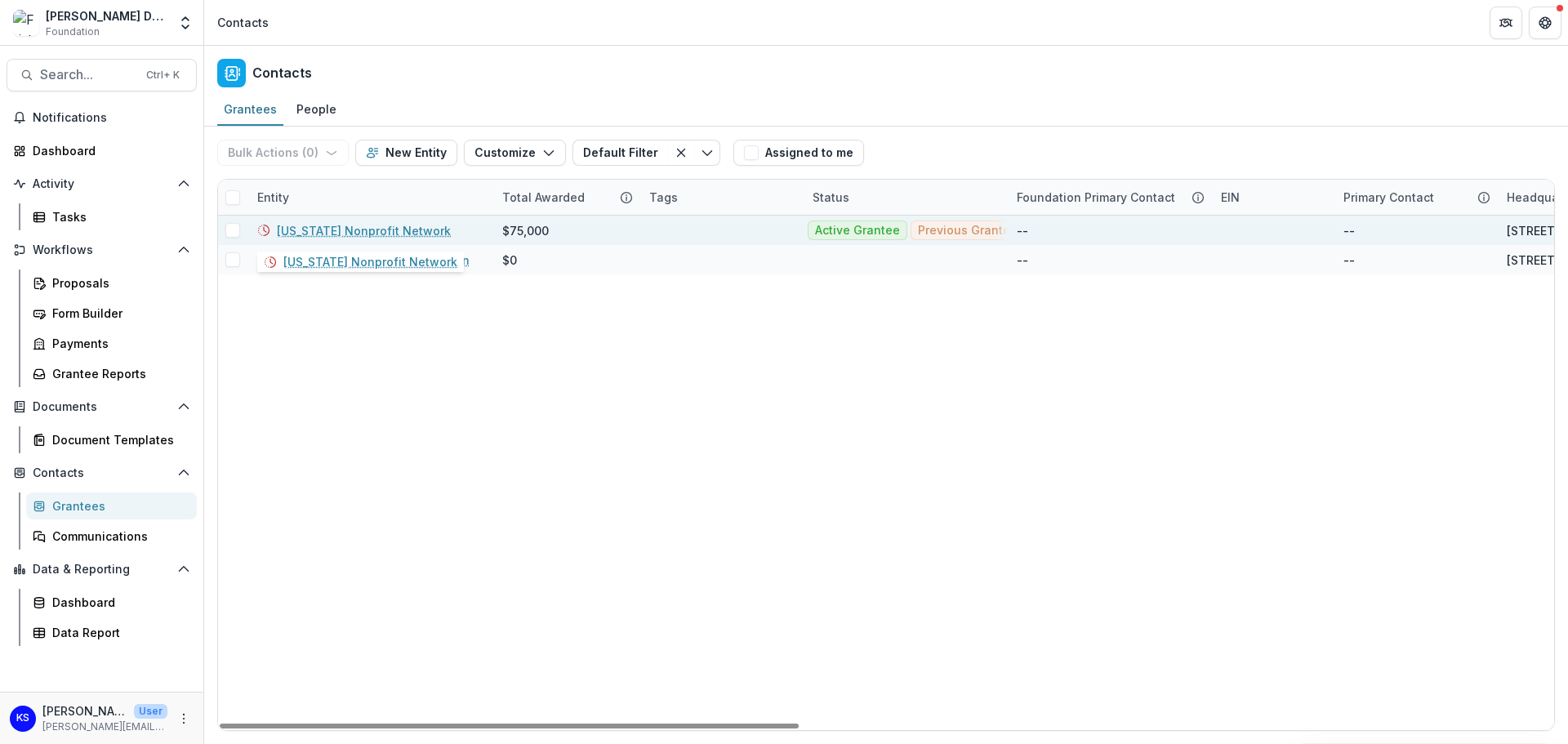
click at [373, 231] on link "[US_STATE] Nonprofit Network" at bounding box center [363, 231] width 174 height 17
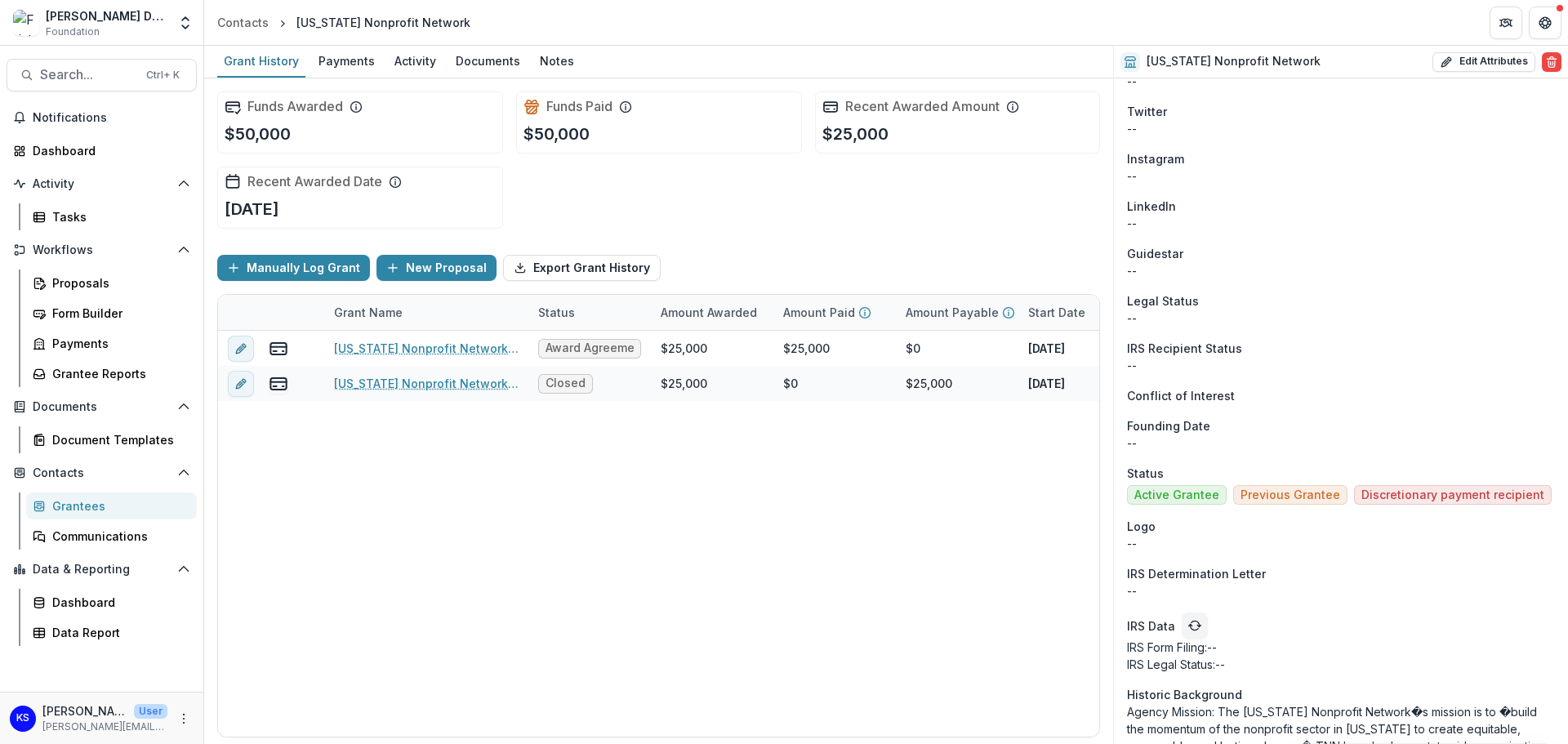
scroll to position [1278, 0]
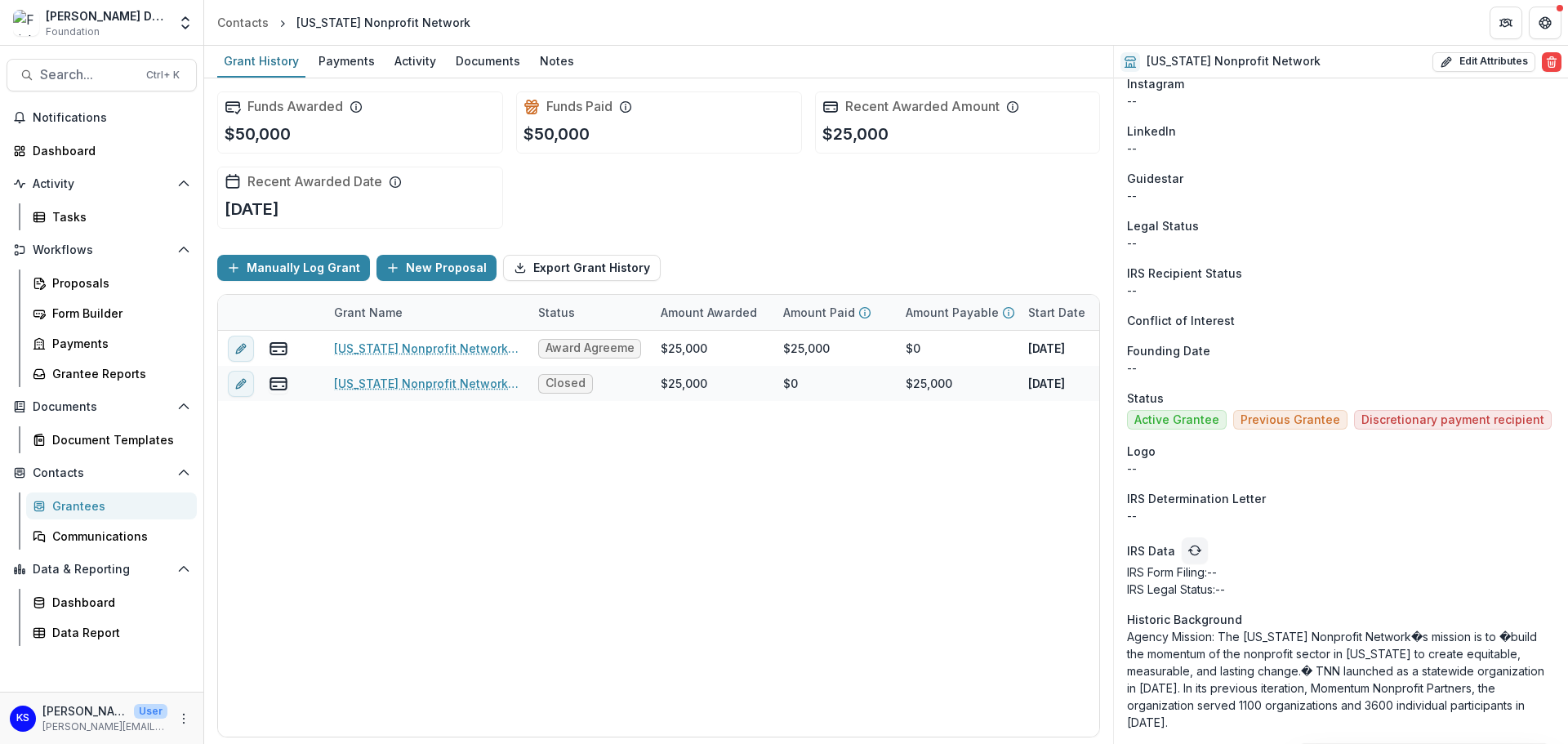
click at [98, 506] on div "Grantees" at bounding box center [117, 506] width 131 height 17
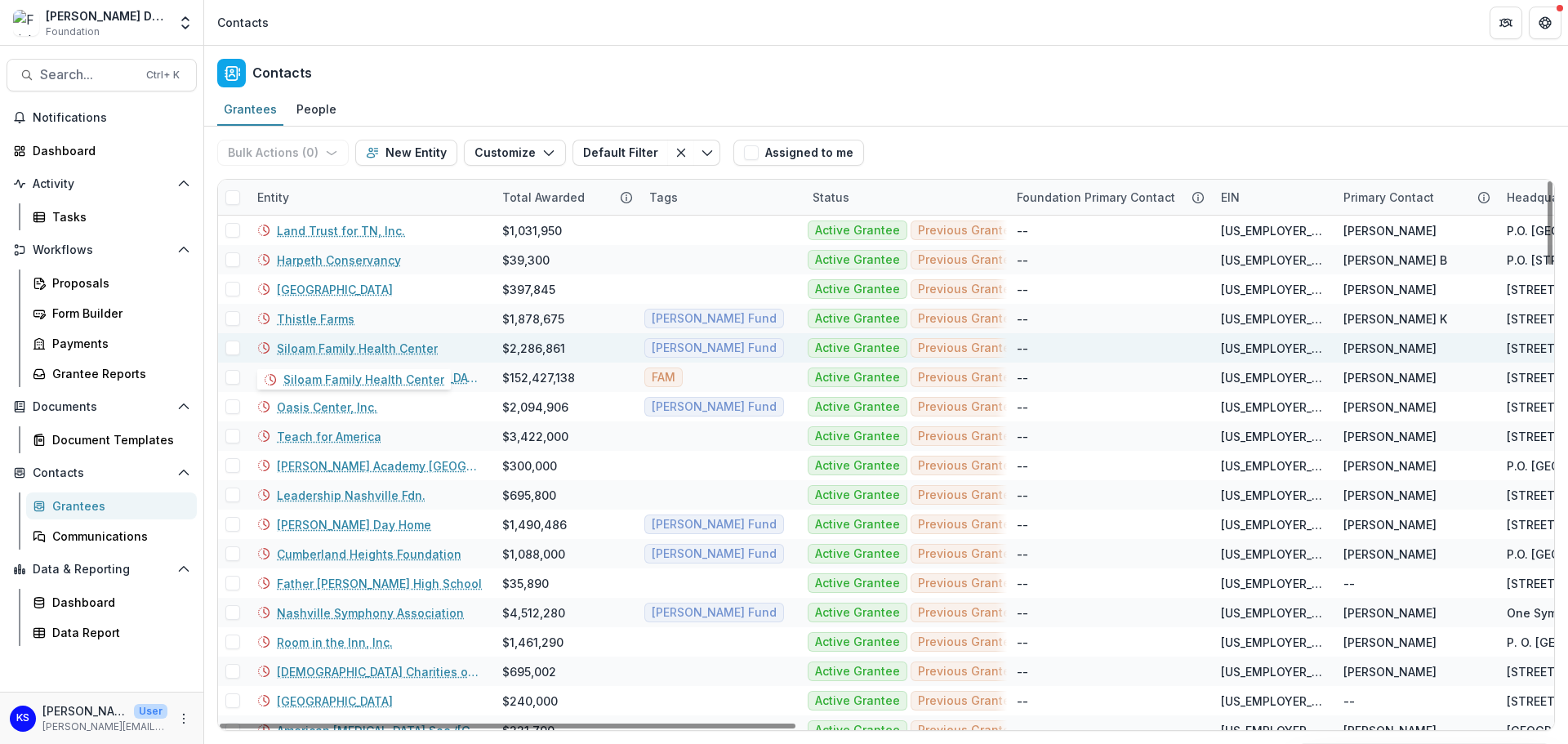
click at [375, 349] on link "Siloam Family Health Center" at bounding box center [356, 349] width 161 height 17
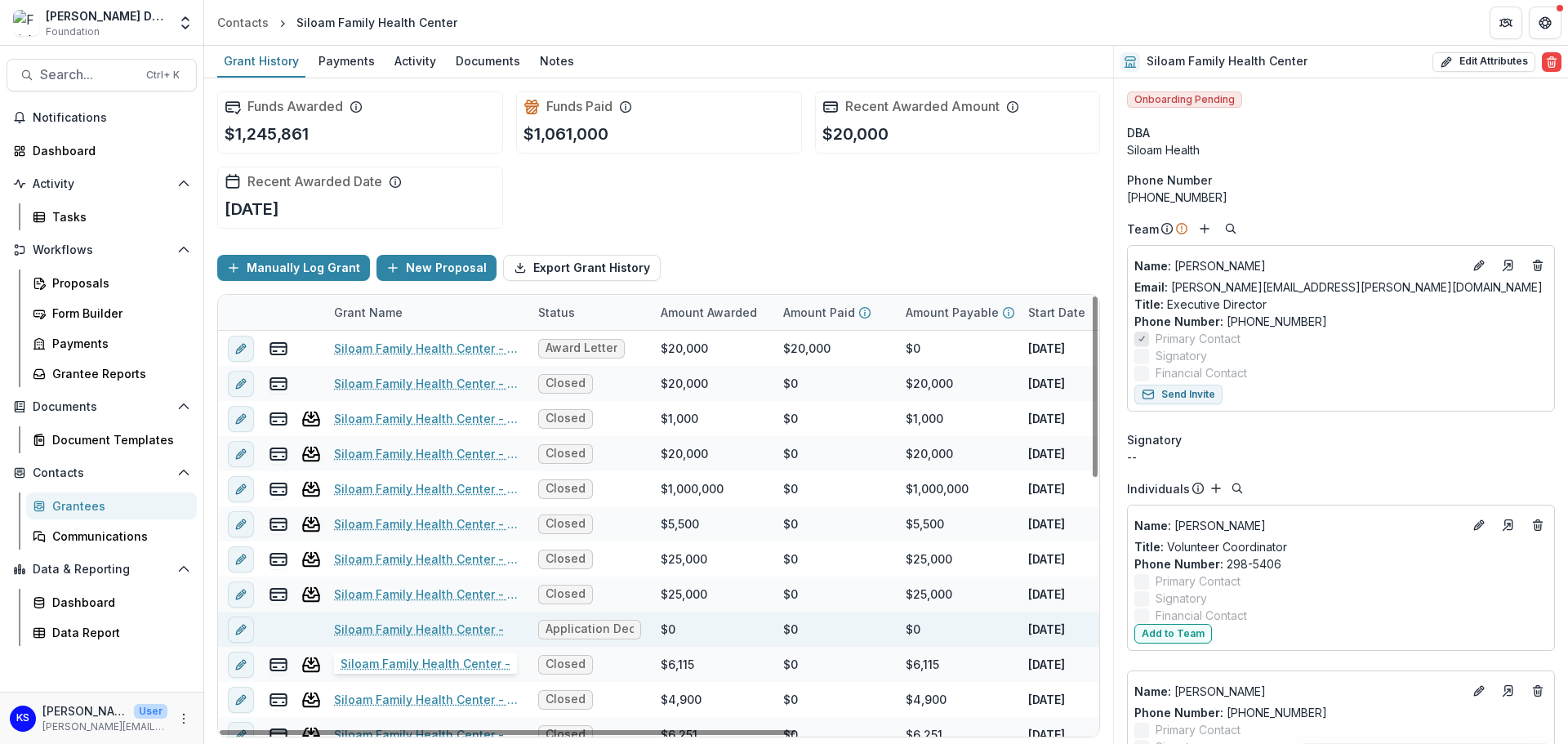
click at [438, 630] on link "Siloam Family Health Center -" at bounding box center [418, 629] width 169 height 17
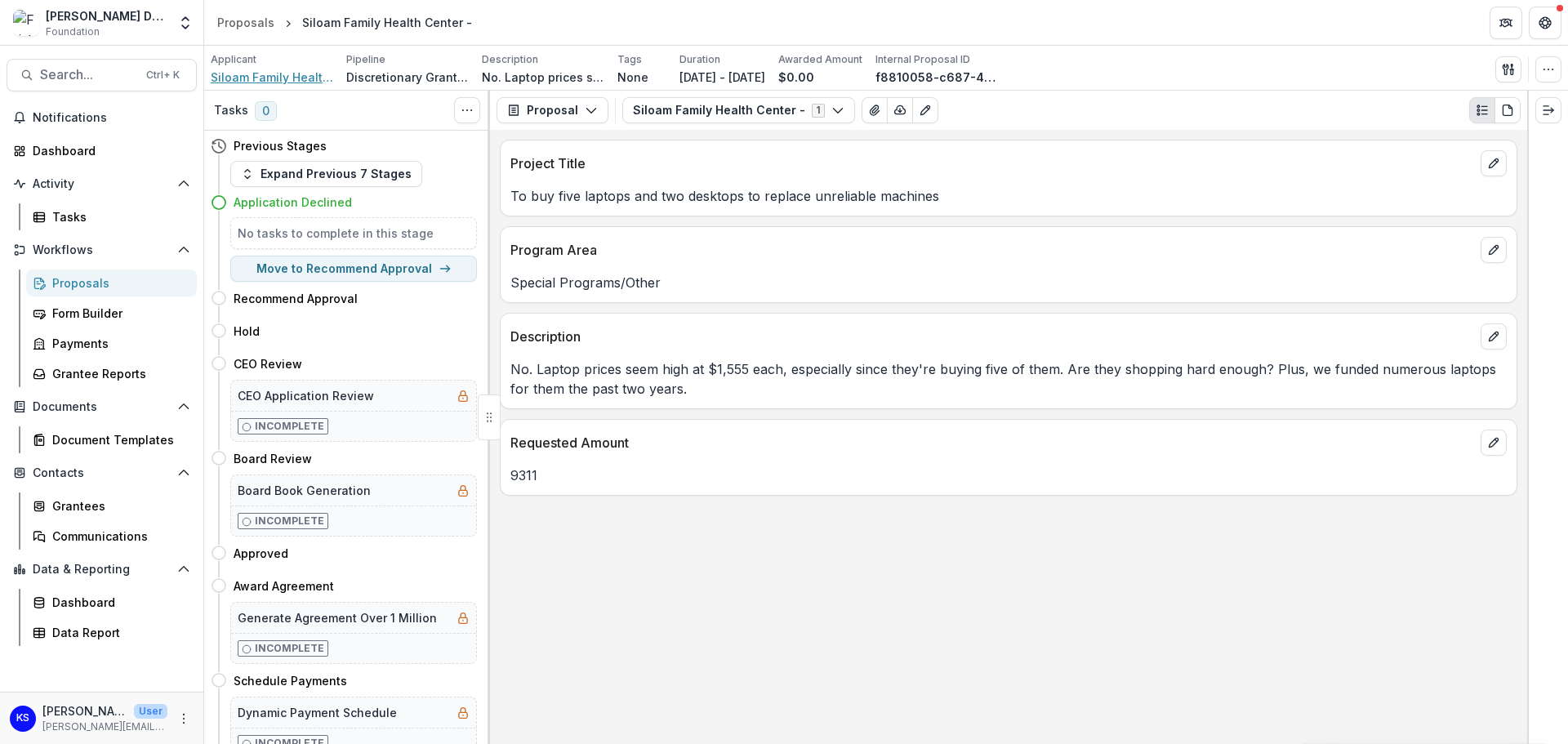
click at [290, 82] on span "Siloam Family Health Center" at bounding box center [271, 77] width 123 height 17
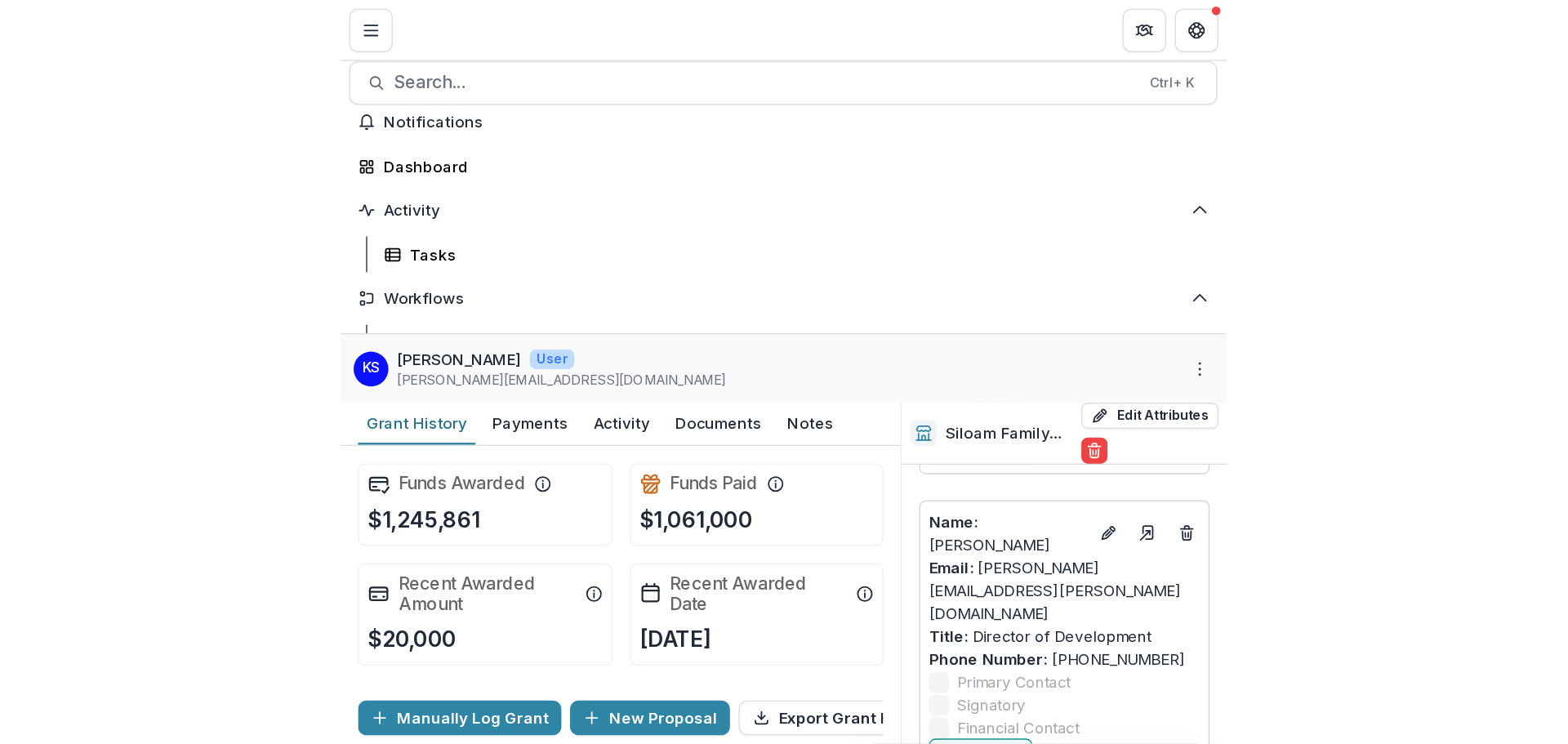
scroll to position [1388, 0]
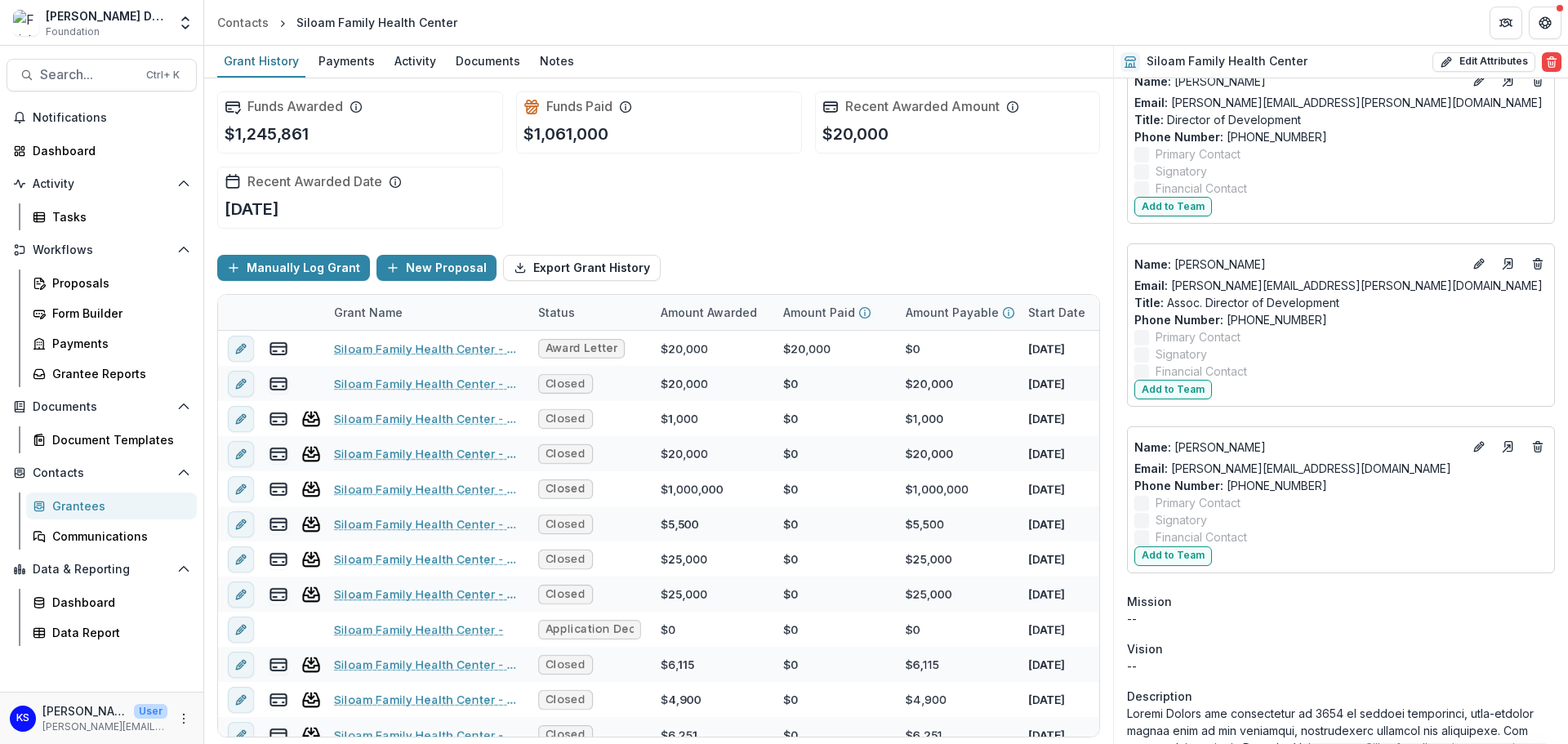
click at [322, 20] on div "Siloam Family Health Center" at bounding box center [376, 23] width 161 height 17
click at [81, 504] on div "Grantees" at bounding box center [117, 506] width 131 height 17
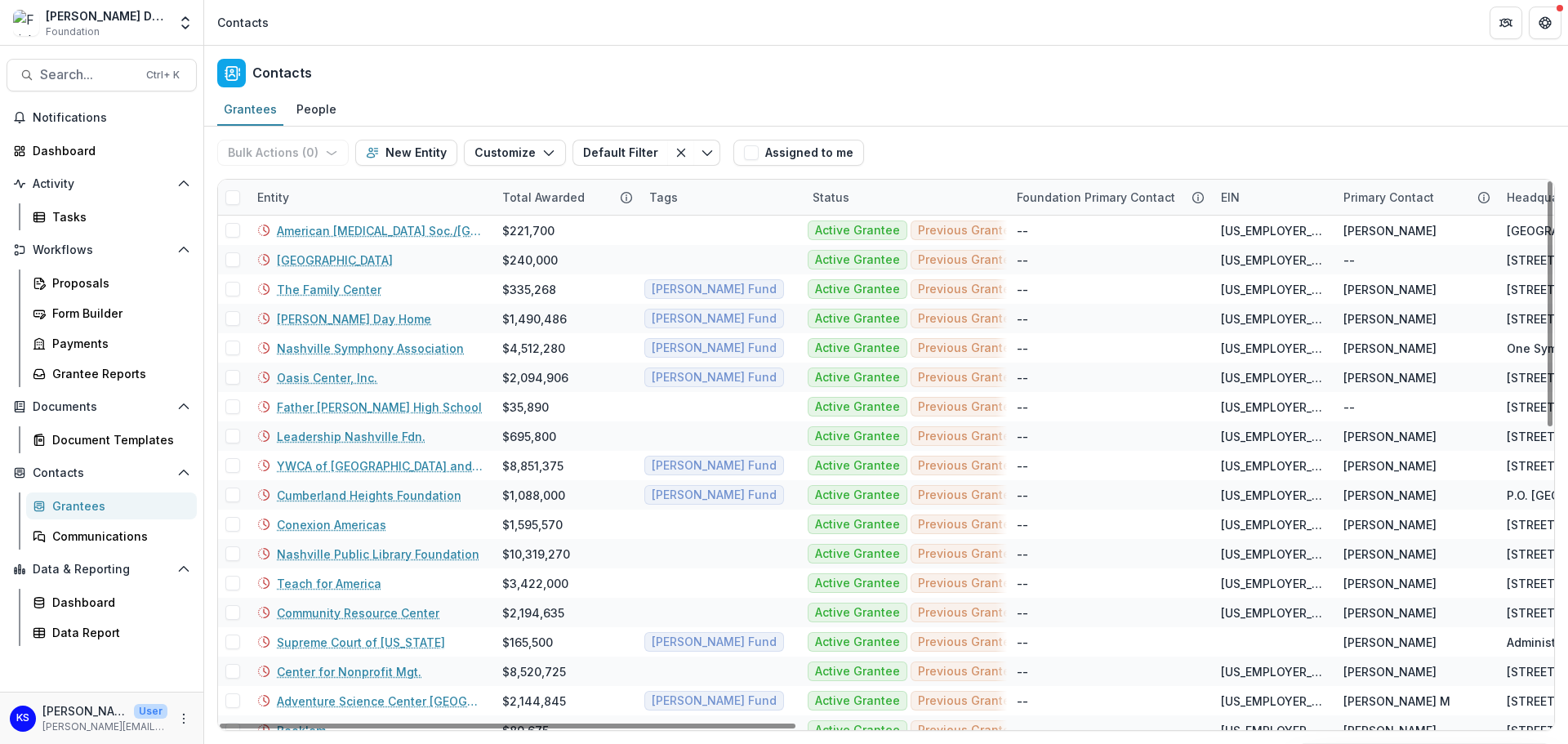
click at [380, 183] on div "Entity" at bounding box center [370, 197] width 245 height 35
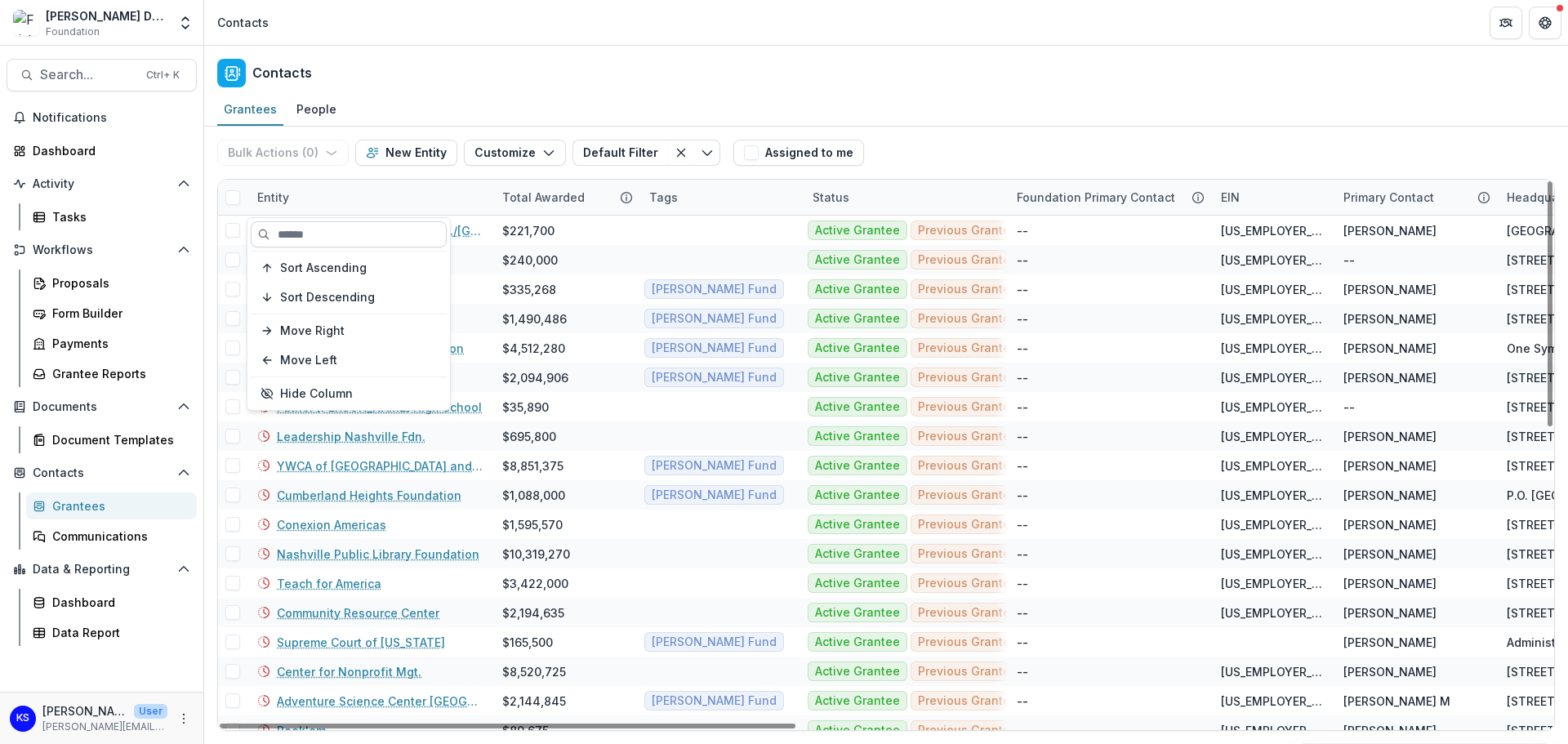
click at [332, 236] on input at bounding box center [348, 235] width 196 height 26
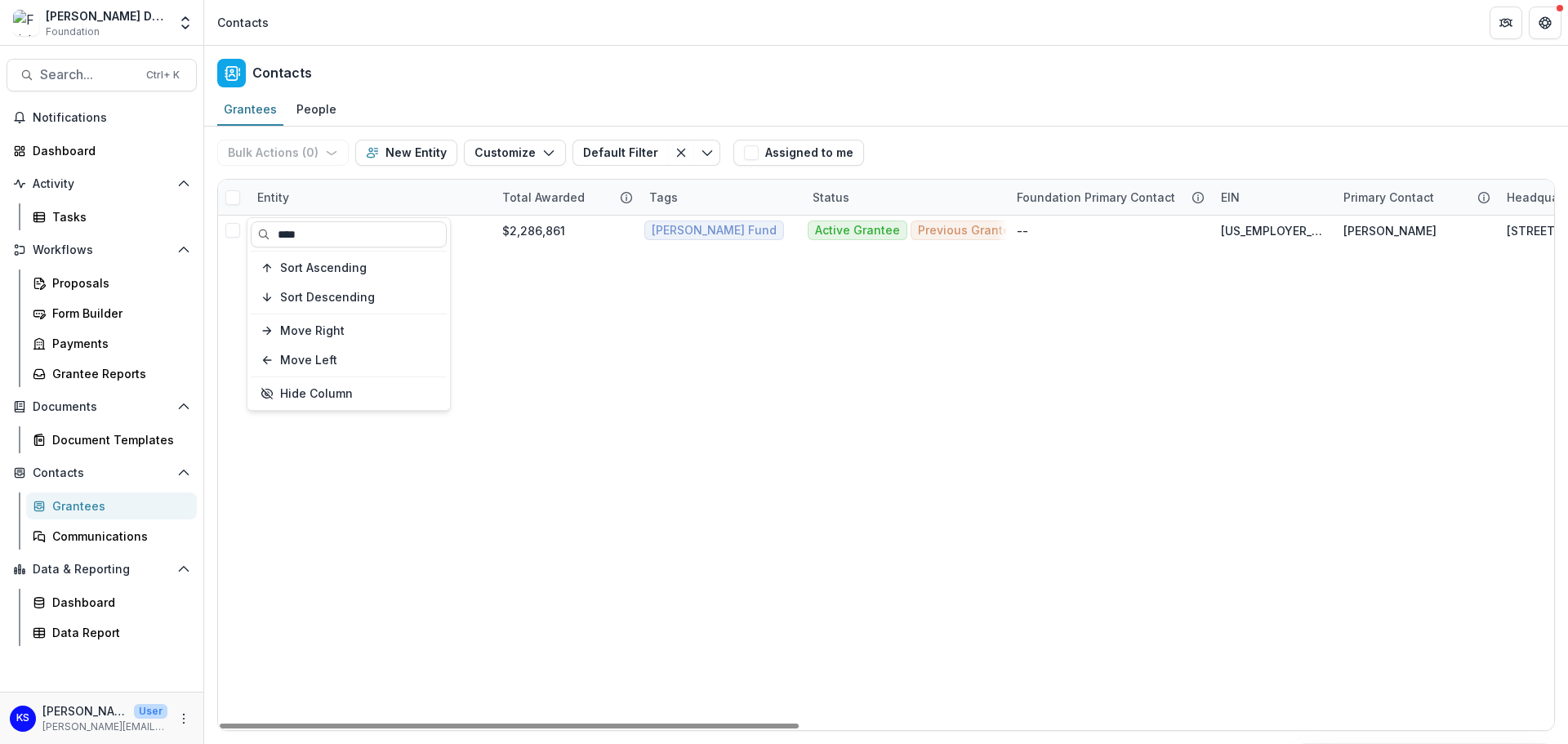
type input "****"
click at [431, 96] on div "Grantees People" at bounding box center [886, 110] width 1364 height 33
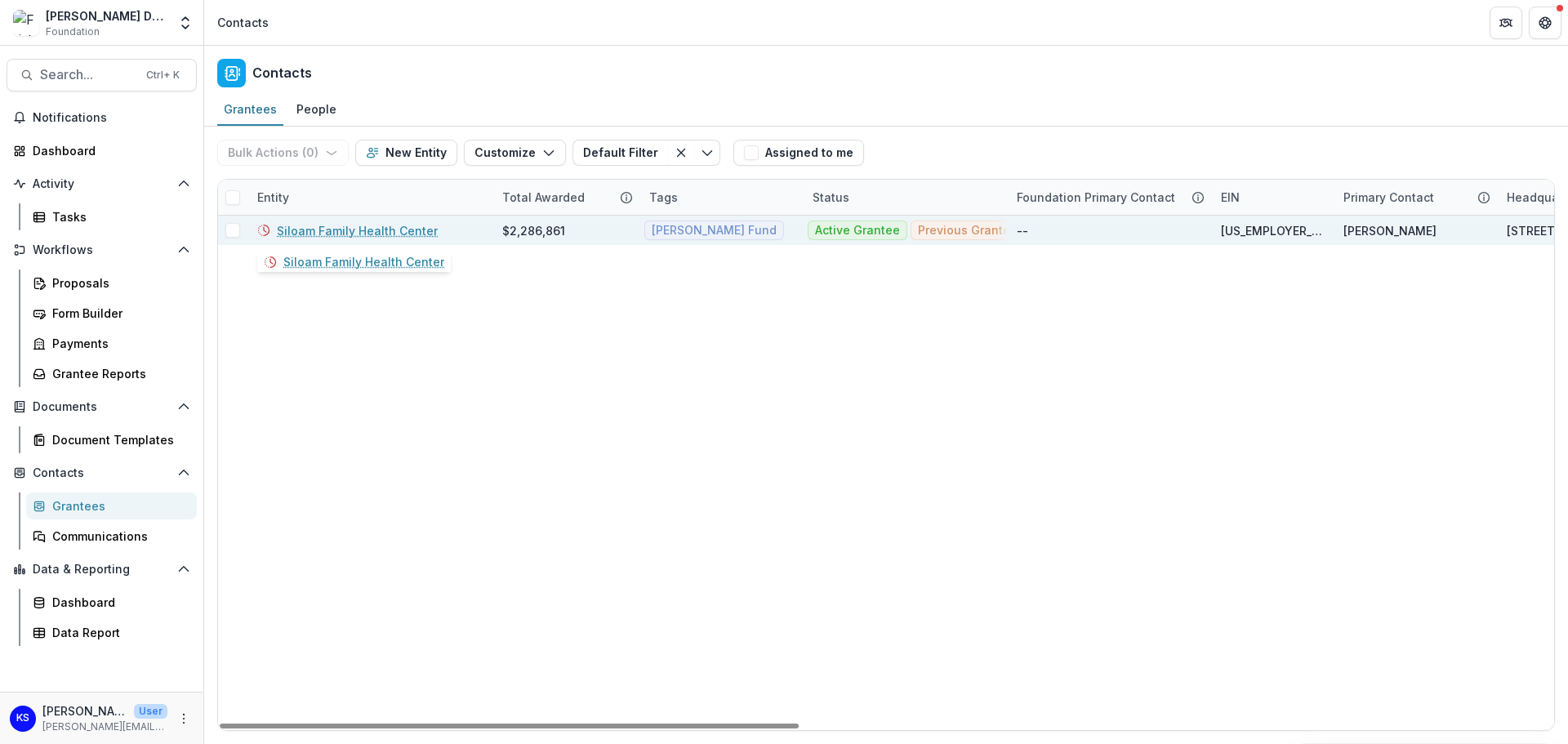
click at [411, 229] on link "Siloam Family Health Center" at bounding box center [356, 231] width 161 height 17
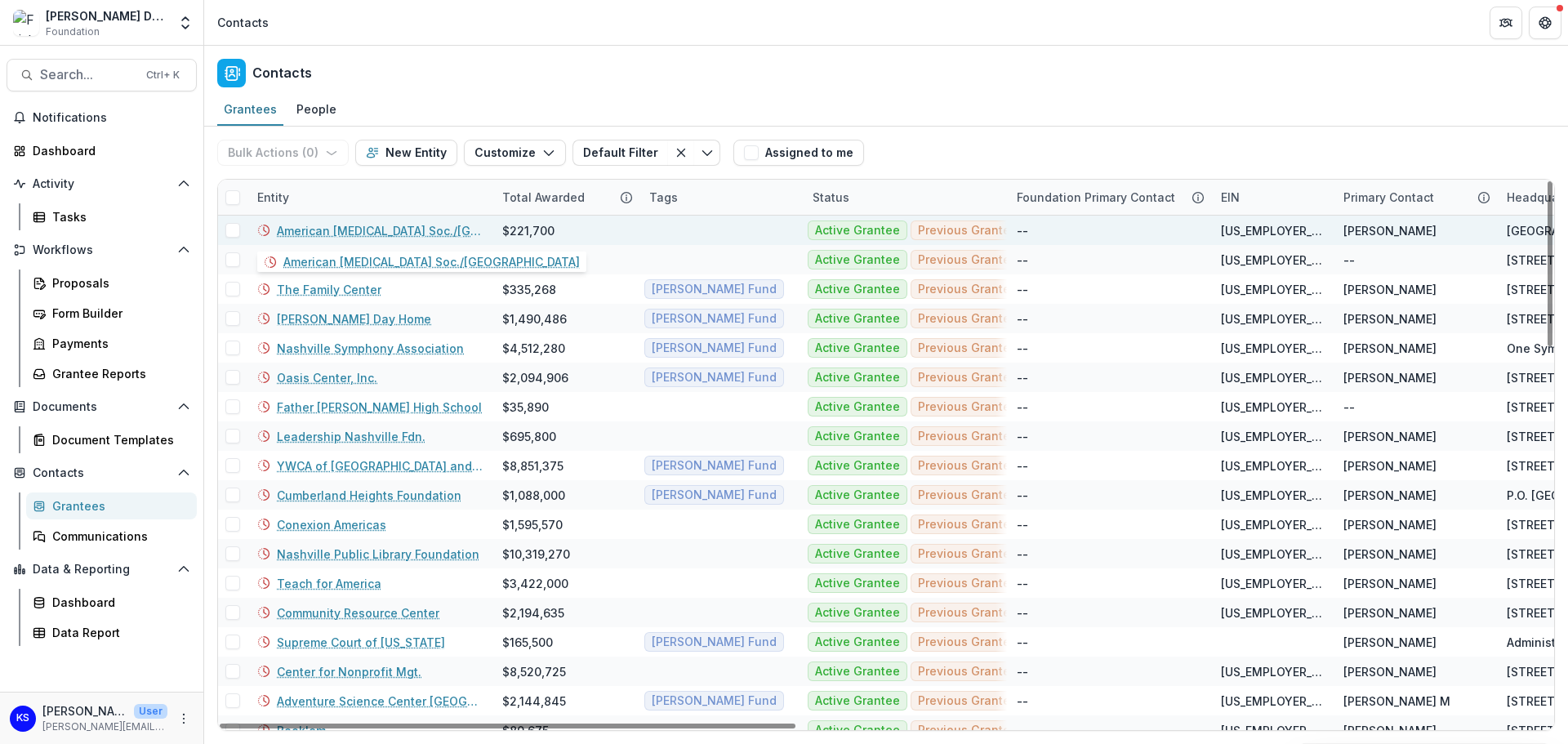
click at [362, 236] on link "American [MEDICAL_DATA] Soc./[GEOGRAPHIC_DATA]" at bounding box center [379, 231] width 206 height 17
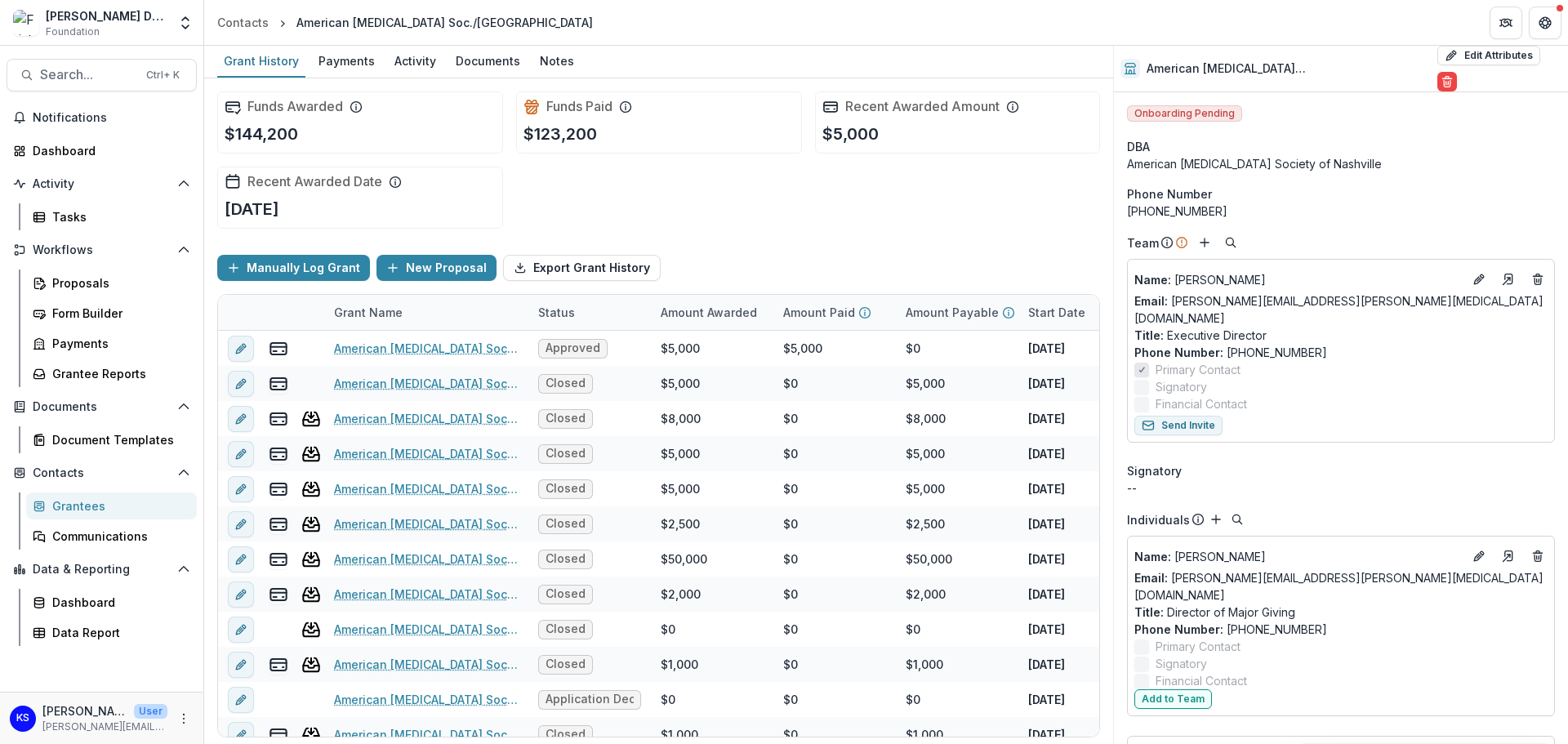
click at [90, 492] on link "Grantees" at bounding box center [111, 505] width 170 height 27
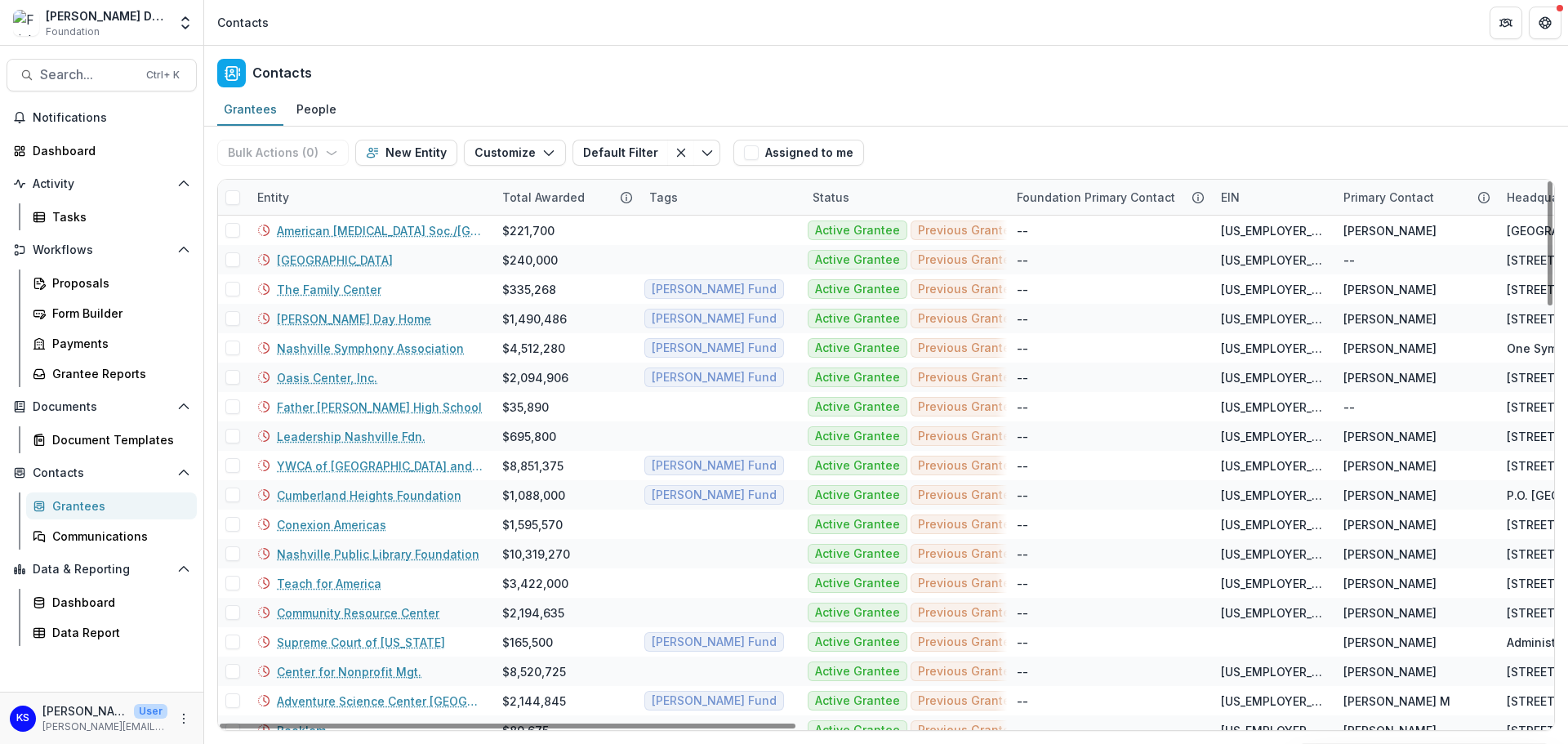
click at [297, 204] on div "Entity" at bounding box center [273, 197] width 51 height 17
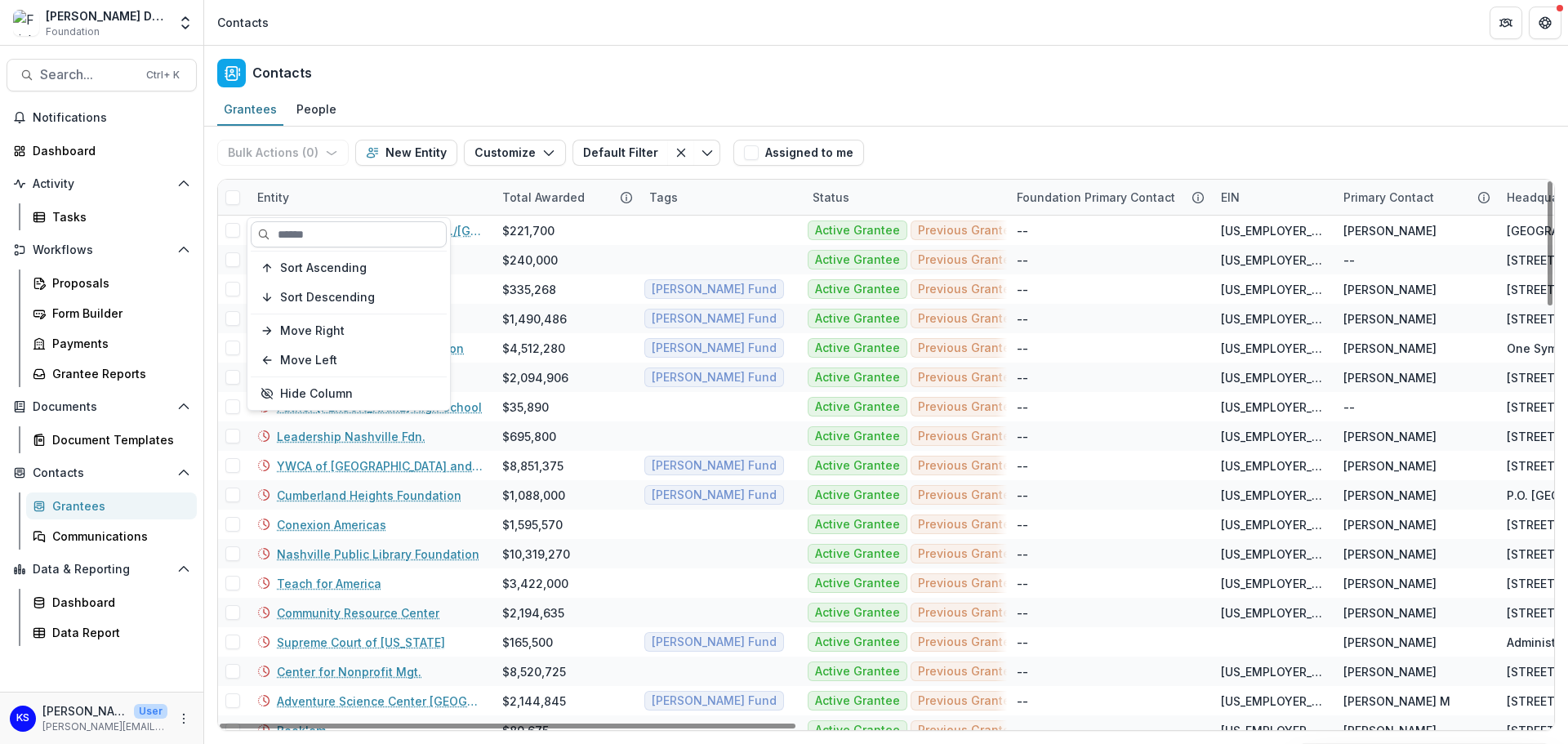
click at [322, 237] on input at bounding box center [348, 235] width 196 height 26
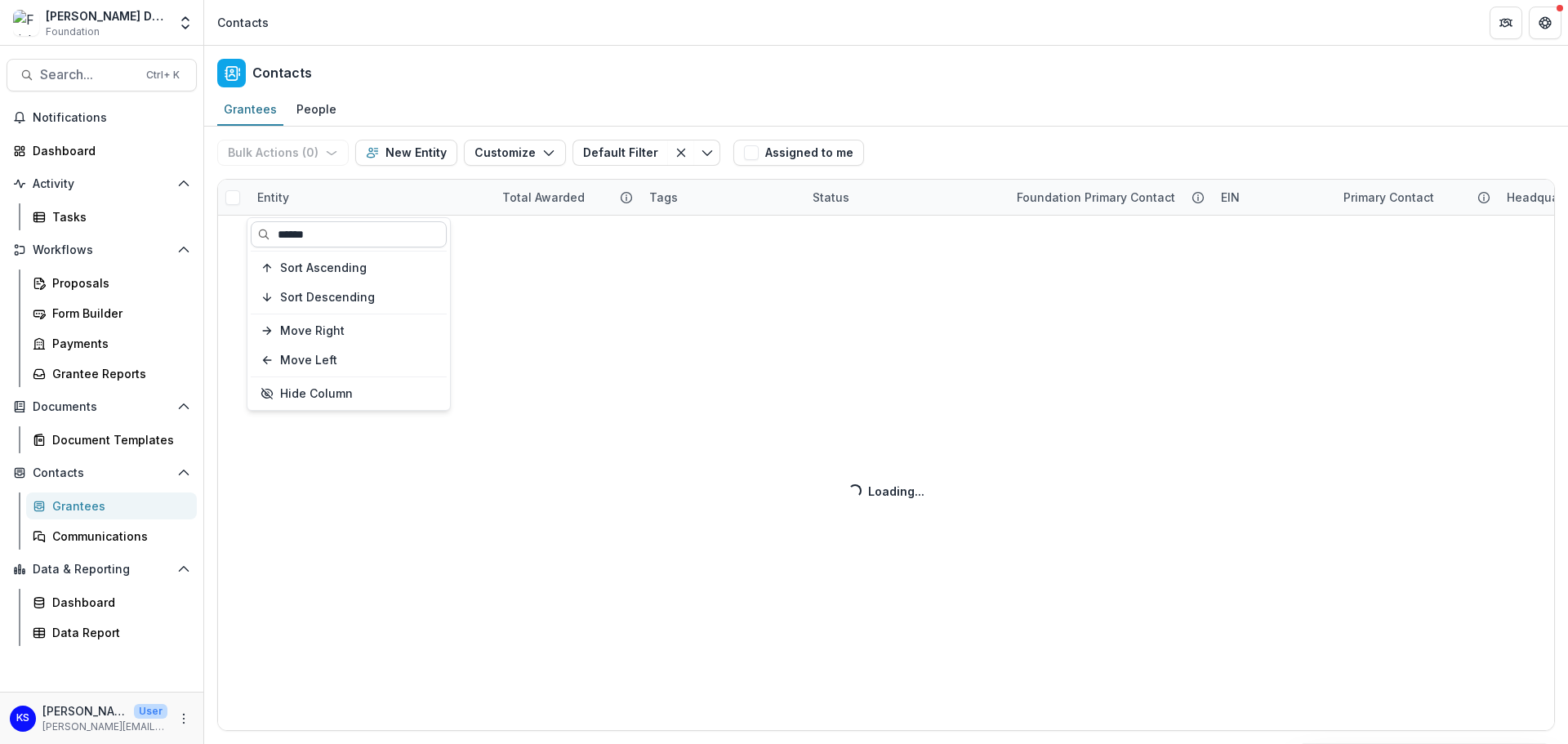
type input "******"
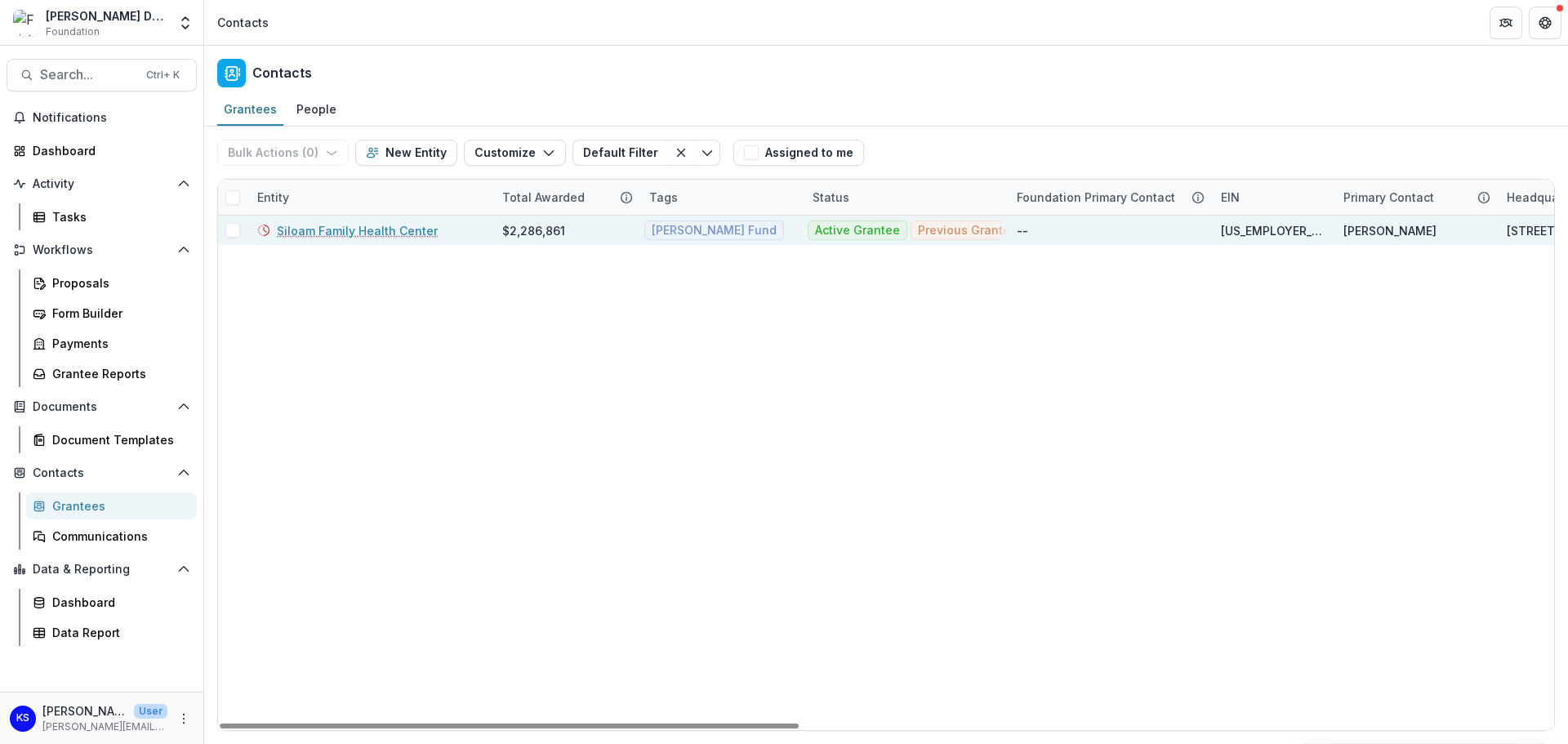
click at [411, 231] on link "Siloam Family Health Center" at bounding box center [356, 231] width 161 height 17
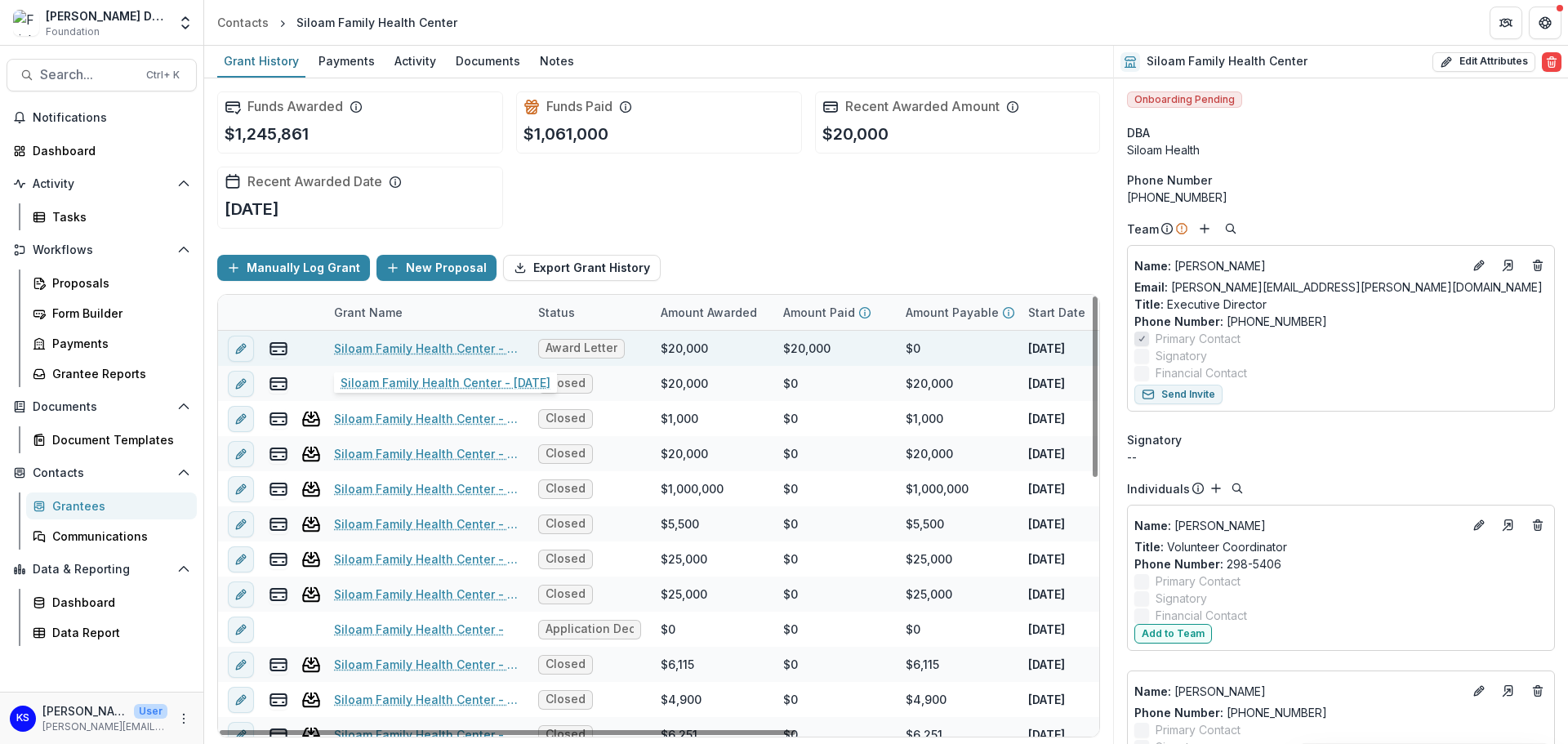
click at [359, 342] on link "Siloam Family Health Center - [DATE]" at bounding box center [426, 349] width 184 height 17
